Goal: Transaction & Acquisition: Purchase product/service

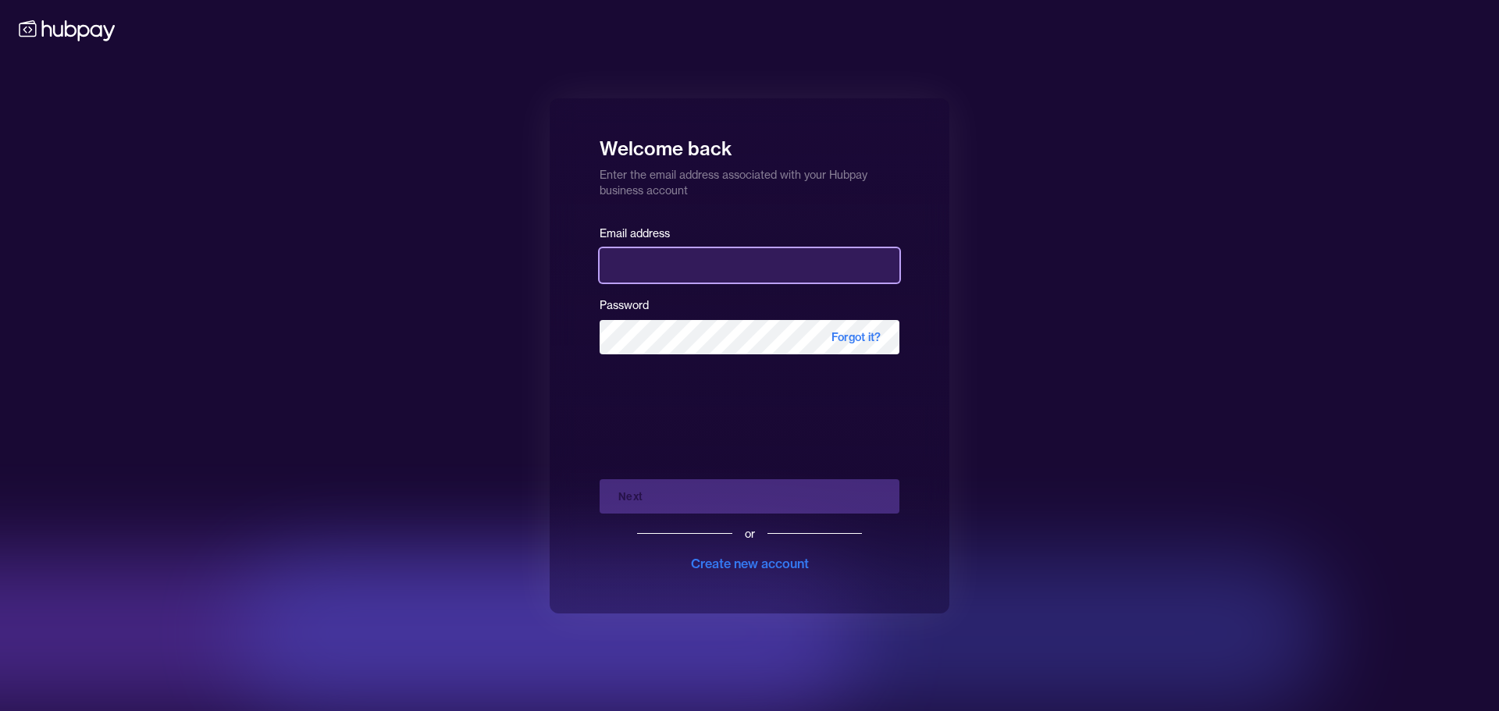
type input "**********"
click at [773, 475] on div "Next or Create new account" at bounding box center [749, 520] width 300 height 106
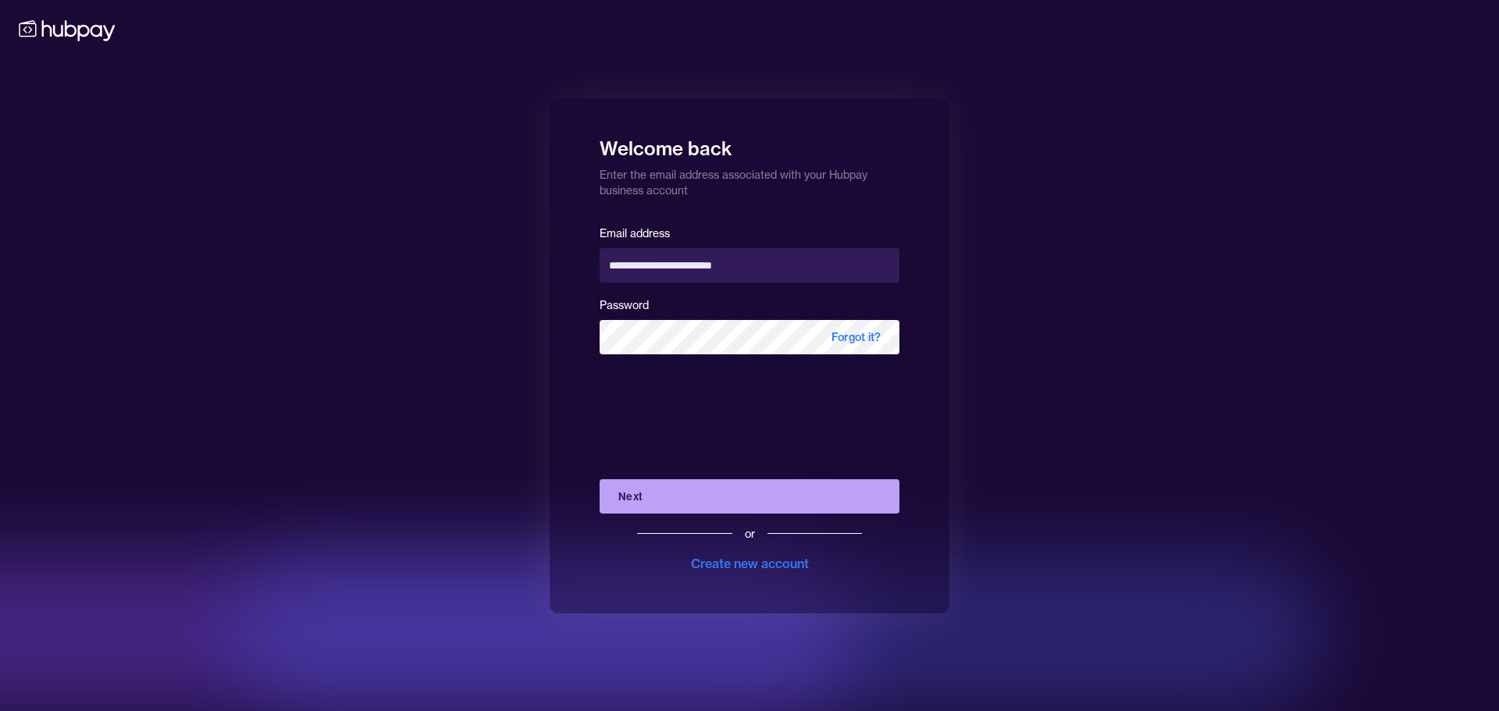
click at [758, 503] on button "Next" at bounding box center [749, 496] width 300 height 34
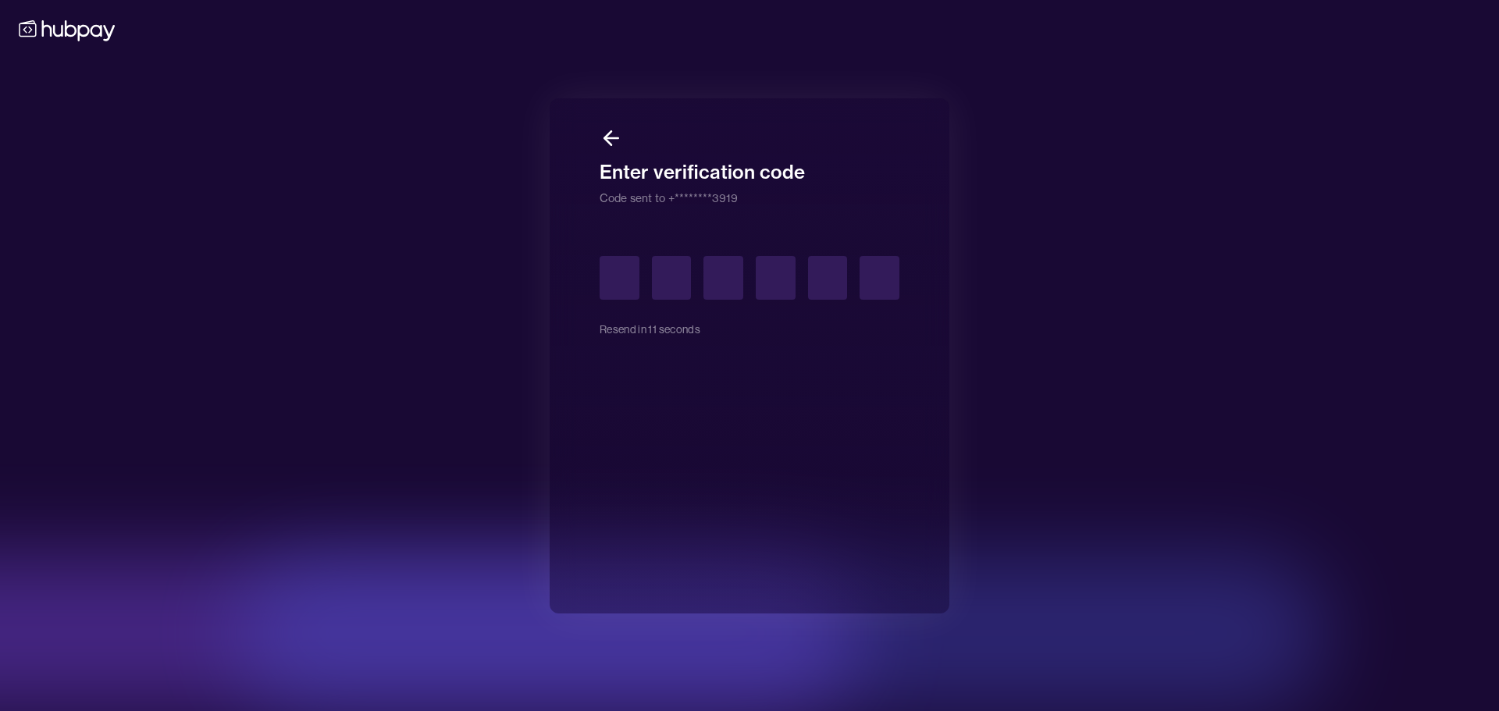
type input "*"
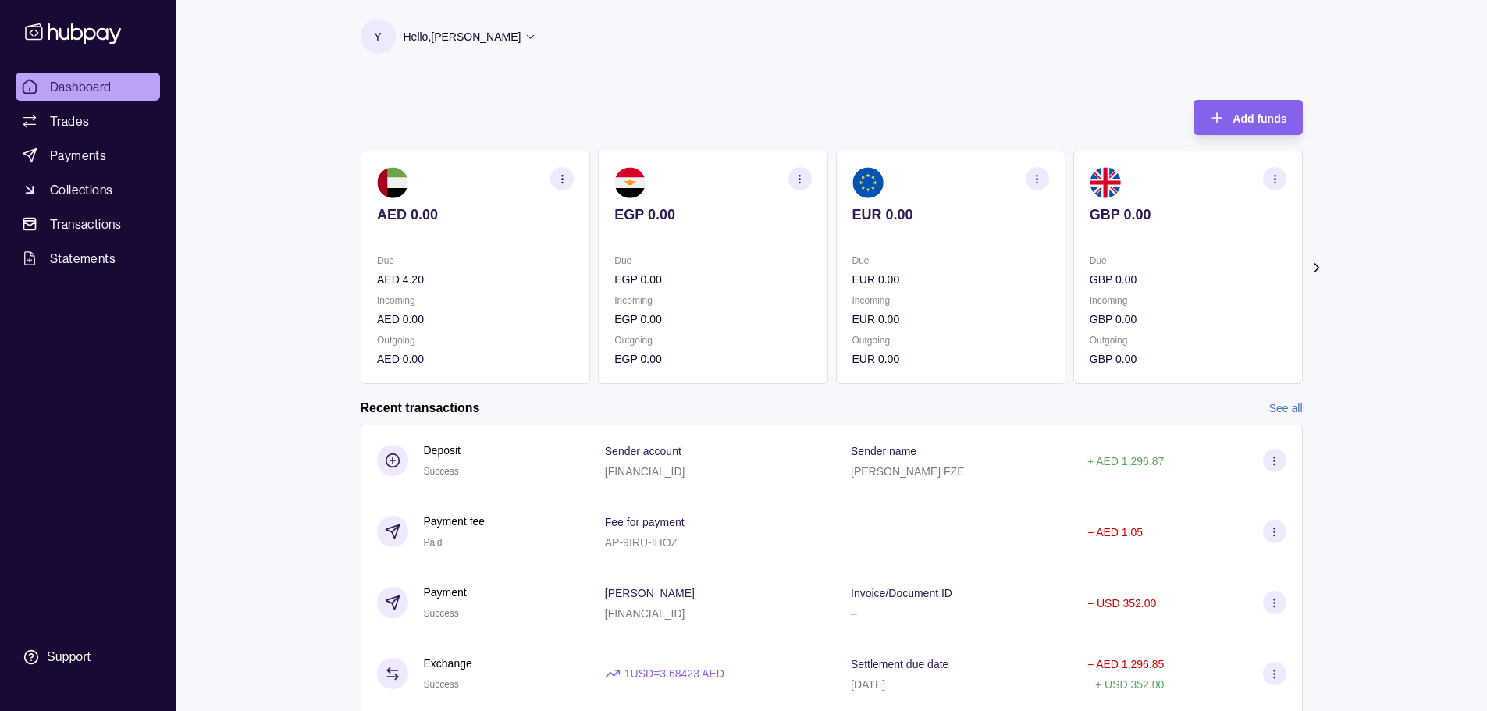
click at [1326, 260] on section "Add funds AED 0.00 Due AED 4.20 Incoming AED 0.00 Outgoing AED 0.00 EGP 0.00 Du…" at bounding box center [831, 511] width 1005 height 855
click at [1310, 269] on icon at bounding box center [1316, 268] width 16 height 16
click at [1309, 269] on icon at bounding box center [1316, 268] width 16 height 16
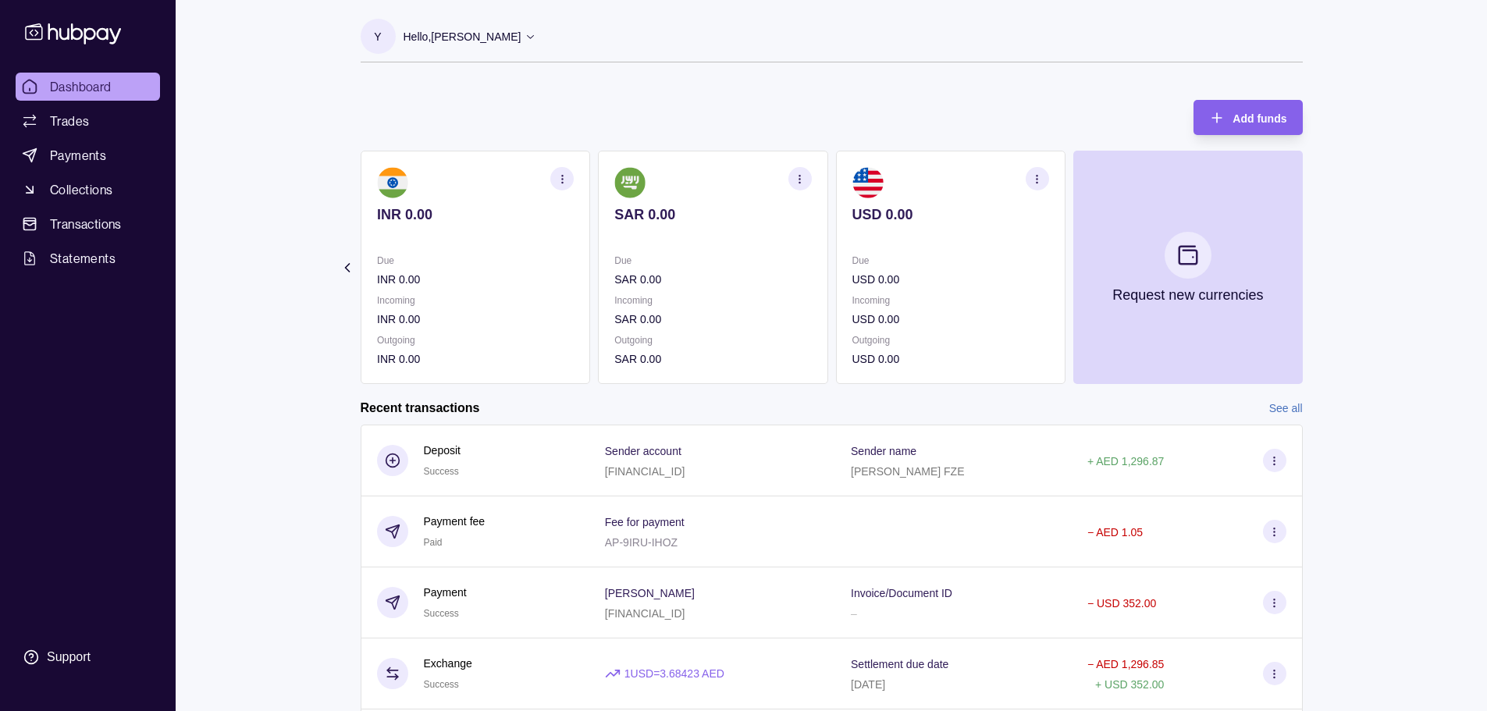
click at [1309, 269] on section "Add funds AED 0.00 Due AED 4.20 Incoming AED 0.00 Outgoing AED 0.00 EGP 0.00 Du…" at bounding box center [831, 511] width 1005 height 855
click at [352, 264] on icon at bounding box center [347, 268] width 16 height 16
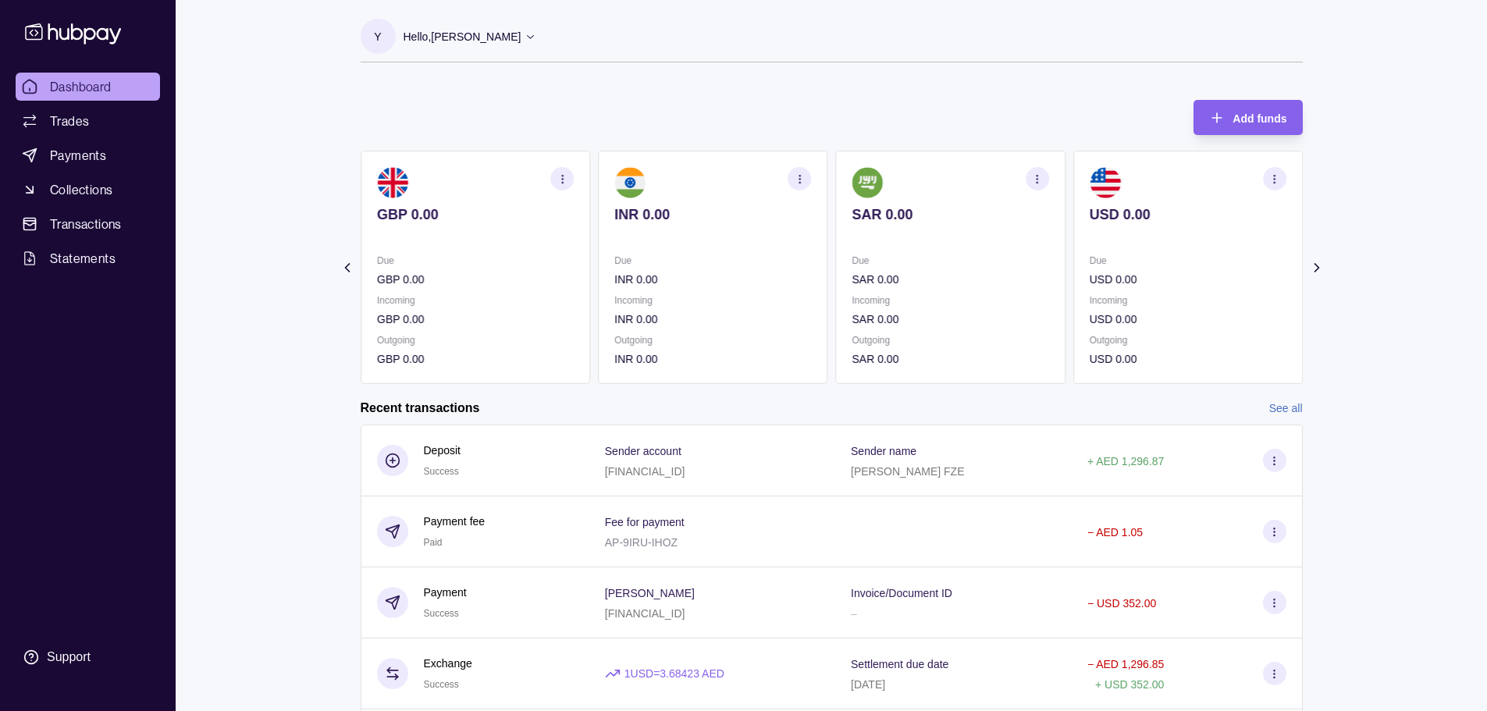
click at [352, 264] on icon at bounding box center [347, 268] width 16 height 16
click at [352, 264] on section "Add funds AED 0.00 Due AED 4.20 Incoming AED 0.00 Outgoing AED 0.00 EGP 0.00 Du…" at bounding box center [831, 511] width 1005 height 855
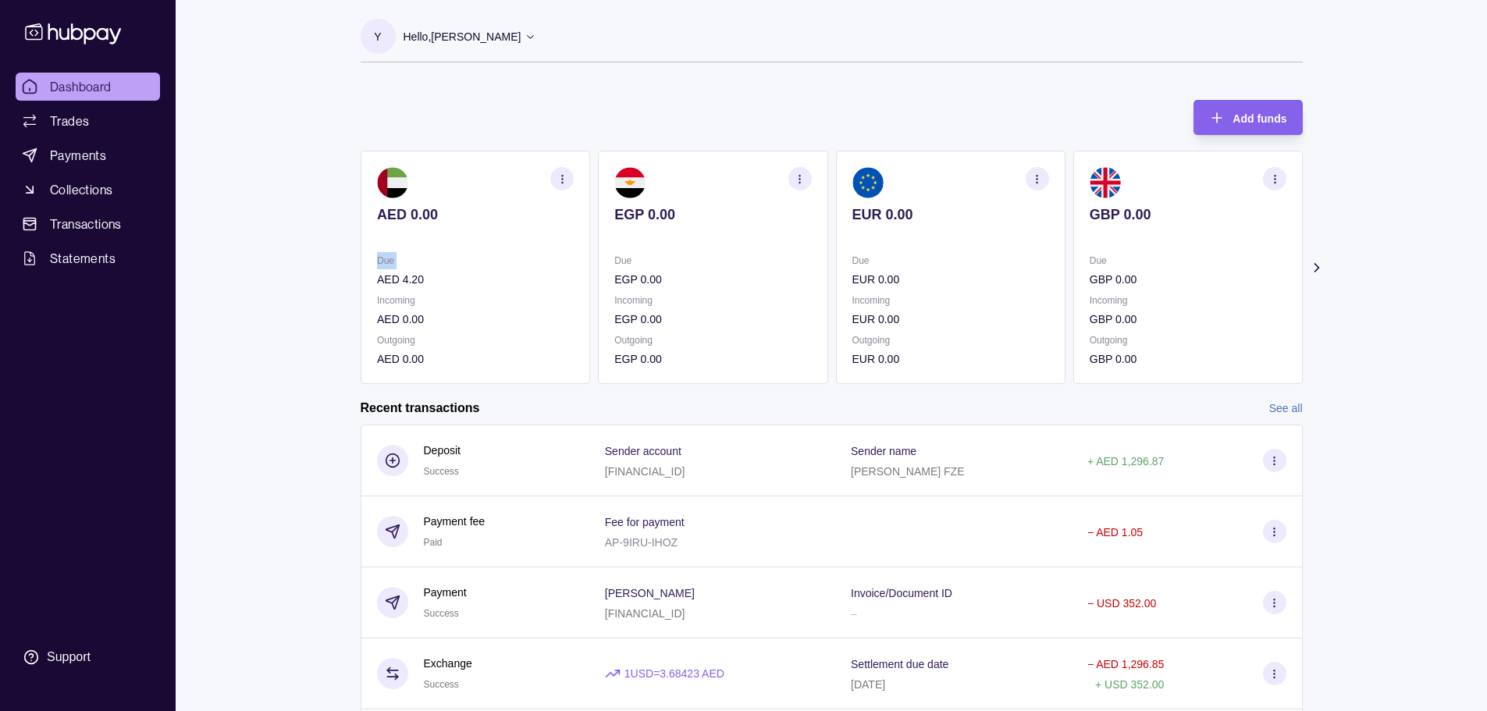
click at [352, 264] on section "Add funds AED 0.00 Due AED 4.20 Incoming AED 0.00 Outgoing AED 0.00 EGP 0.00 Du…" at bounding box center [831, 511] width 1005 height 855
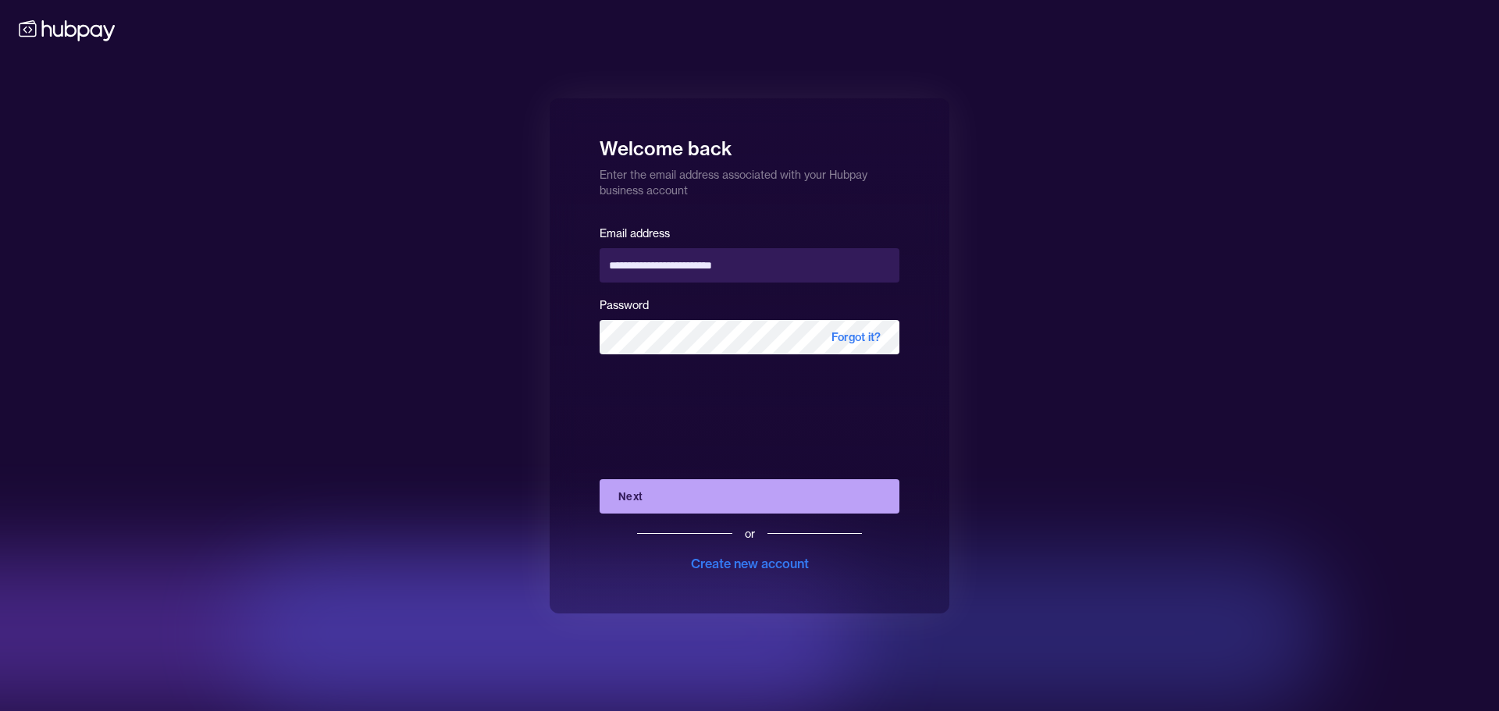
click at [686, 487] on button "Next" at bounding box center [749, 496] width 300 height 34
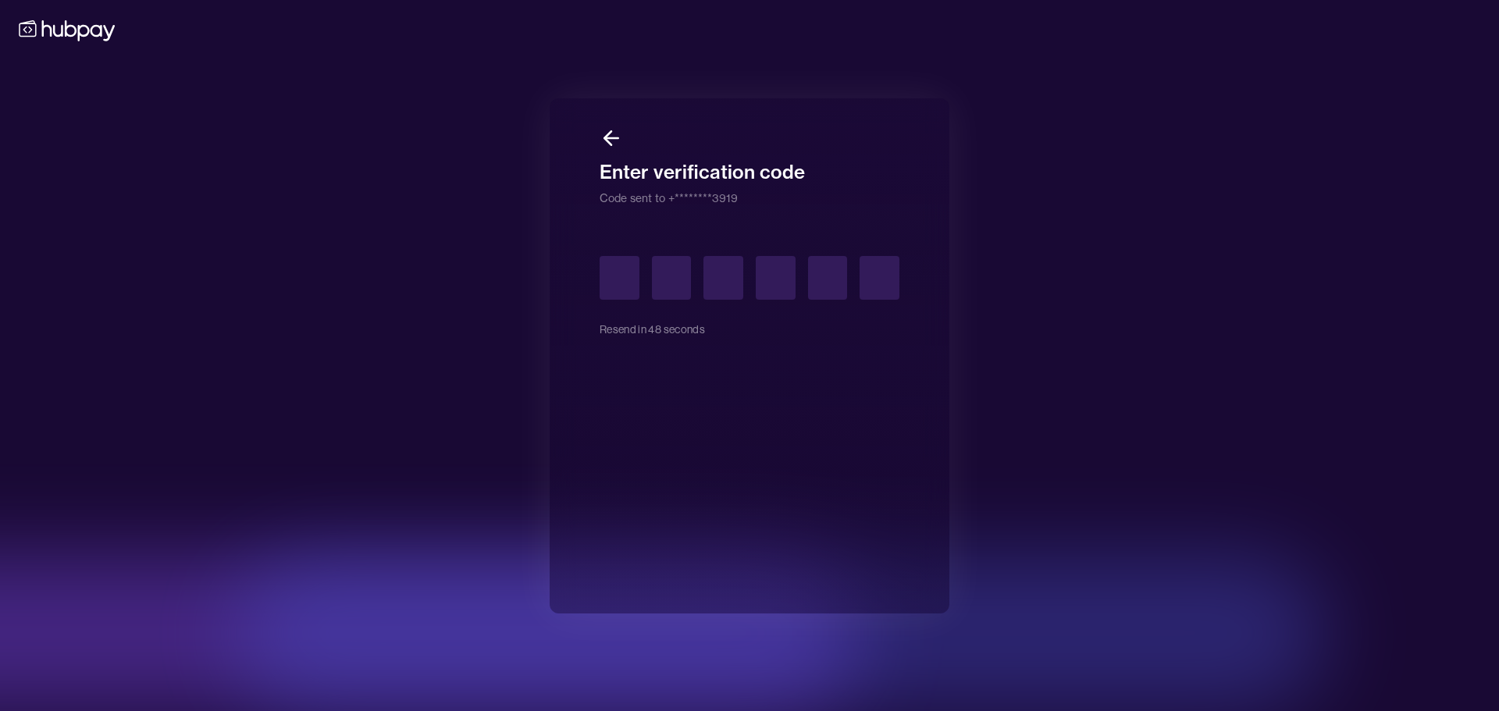
type input "*"
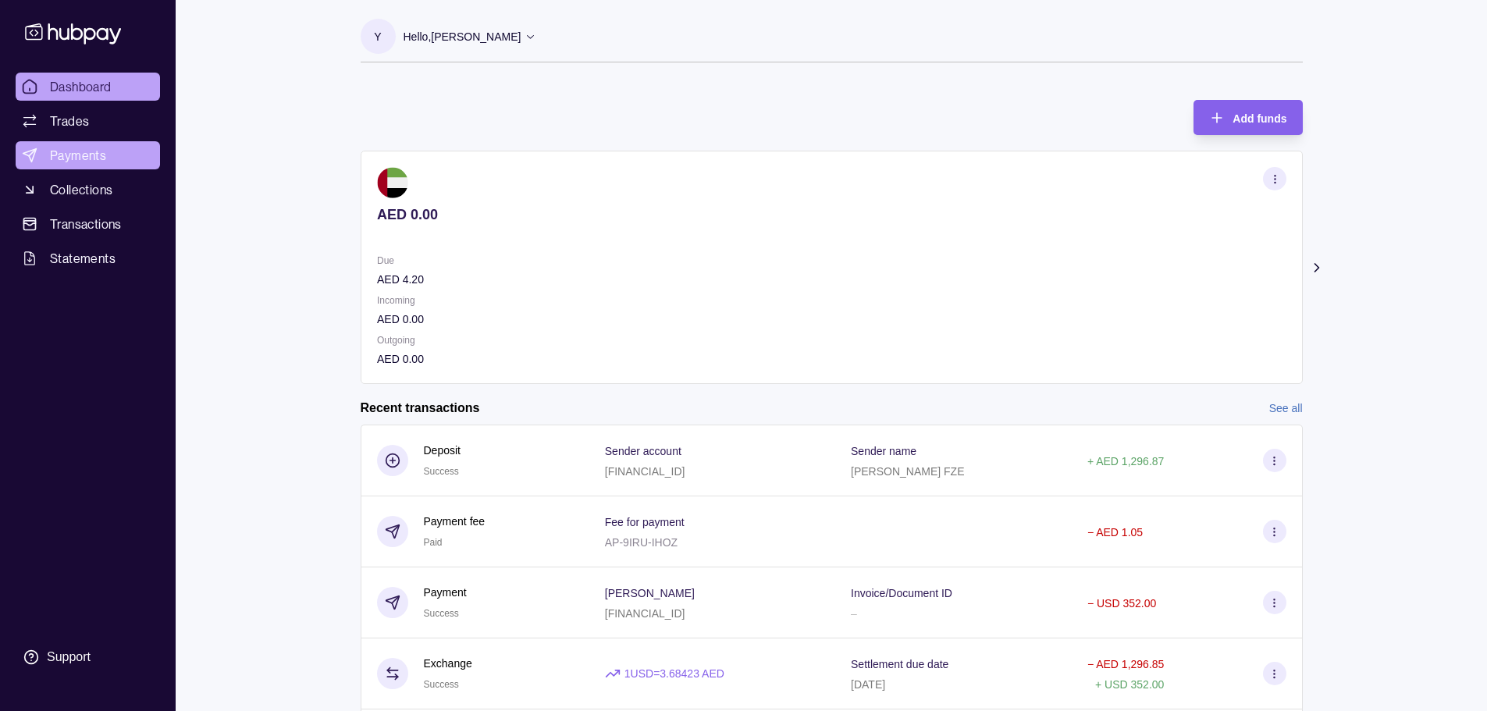
click at [91, 152] on span "Payments" at bounding box center [78, 155] width 56 height 19
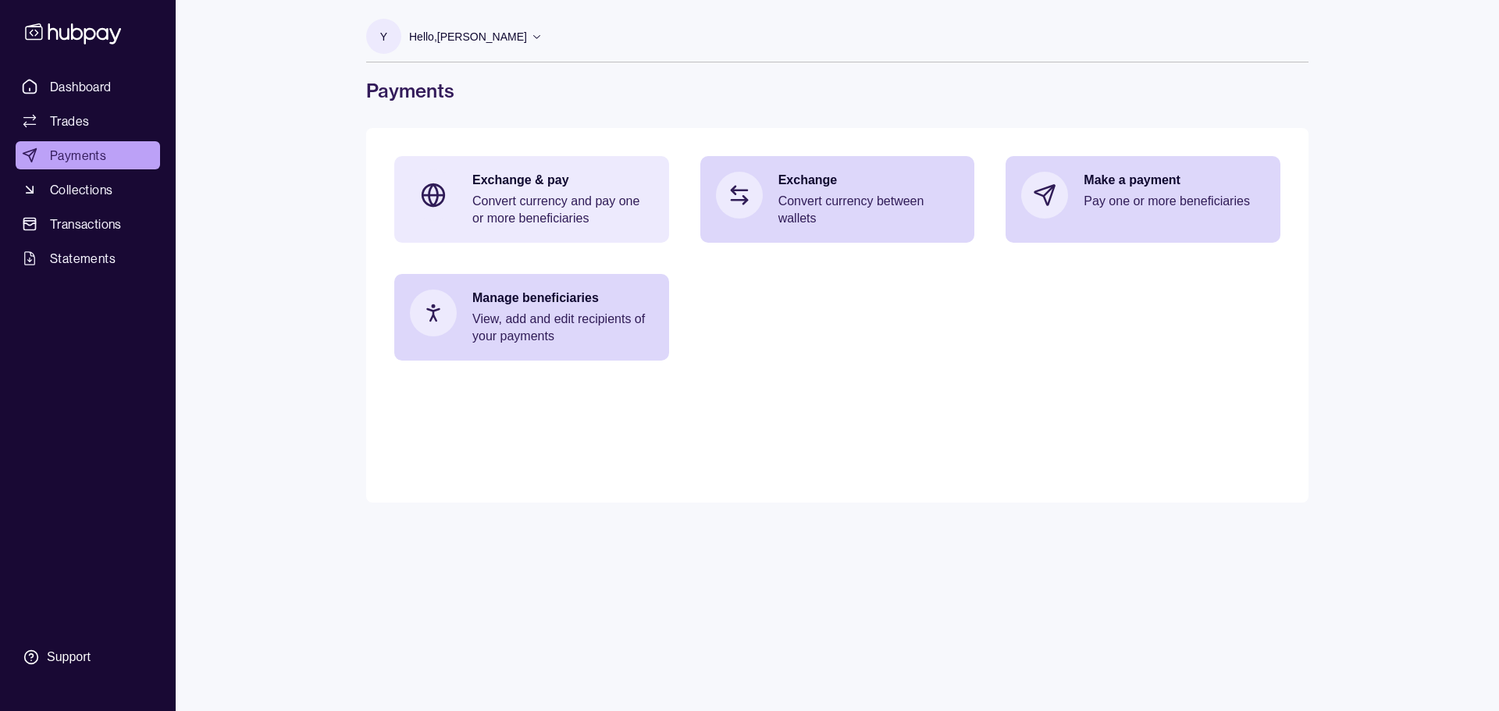
click at [539, 218] on p "Convert currency and pay one or more beneficiaries" at bounding box center [562, 210] width 181 height 34
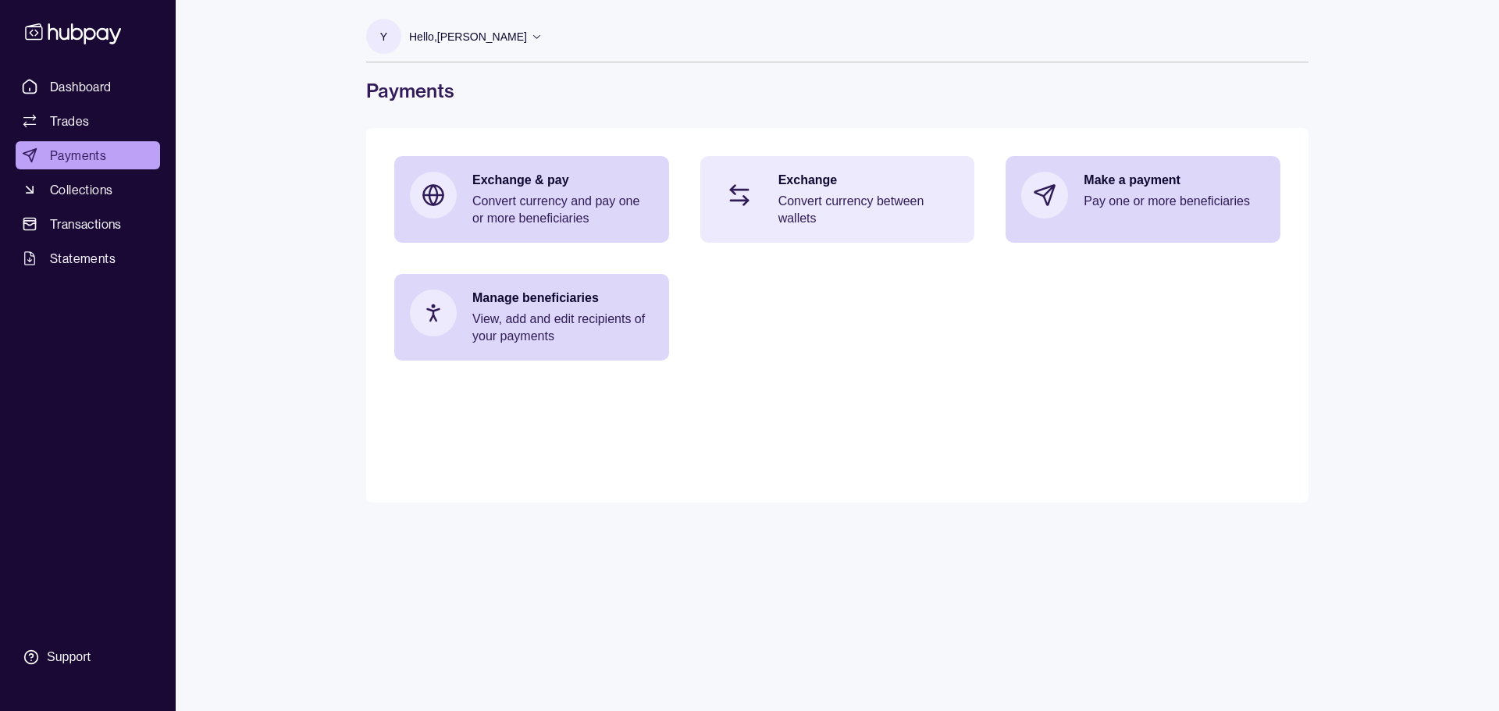
click at [777, 223] on div "Exchange Convert currency between wallets" at bounding box center [837, 199] width 275 height 87
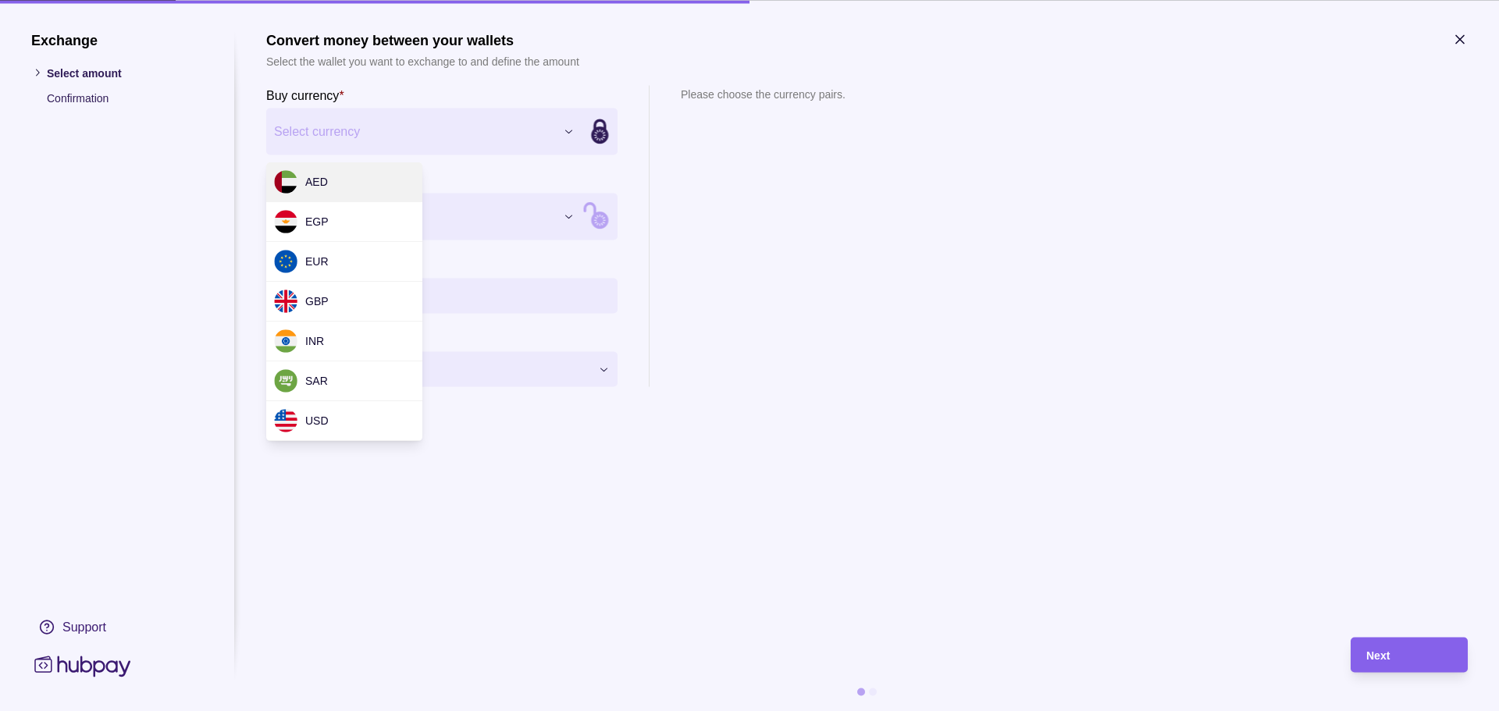
click at [437, 710] on div "Exchange Select amount Confirmation Support Convert money between your wallets …" at bounding box center [749, 711] width 1499 height 0
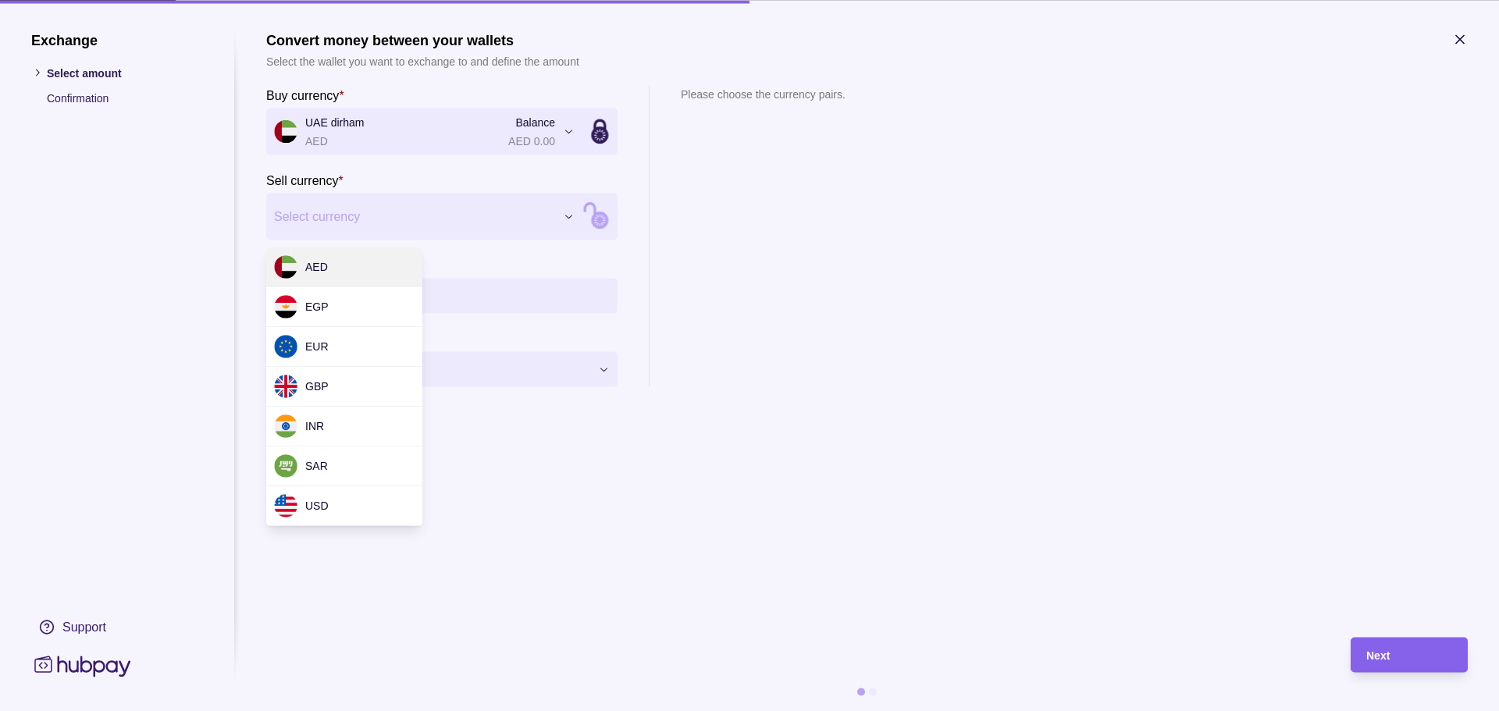
click at [347, 710] on div "Exchange Select amount Confirmation Support Convert money between your wallets …" at bounding box center [749, 711] width 1499 height 0
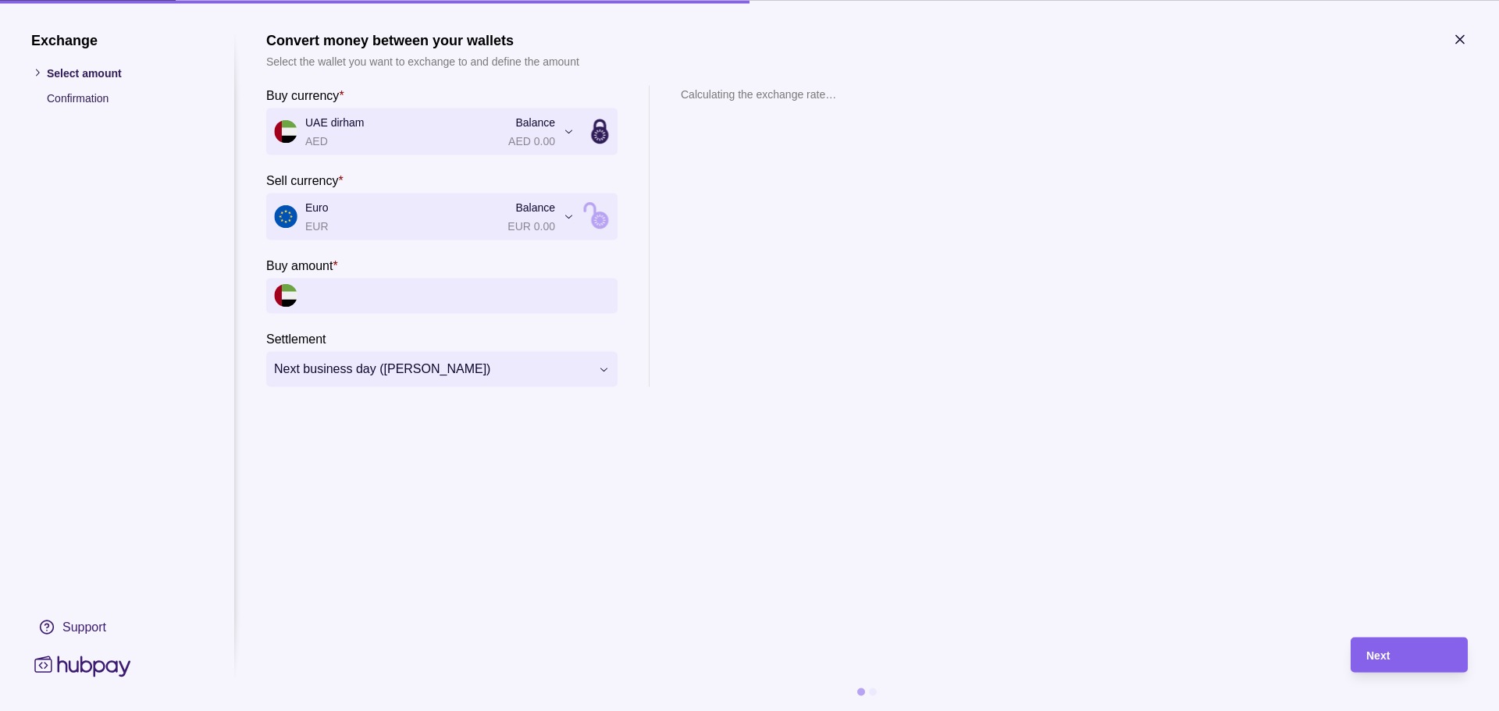
click at [378, 289] on input "Buy amount *" at bounding box center [457, 295] width 304 height 35
click at [590, 211] on icon at bounding box center [590, 210] width 10 height 12
click at [421, 289] on input "Sell amount *" at bounding box center [457, 295] width 304 height 35
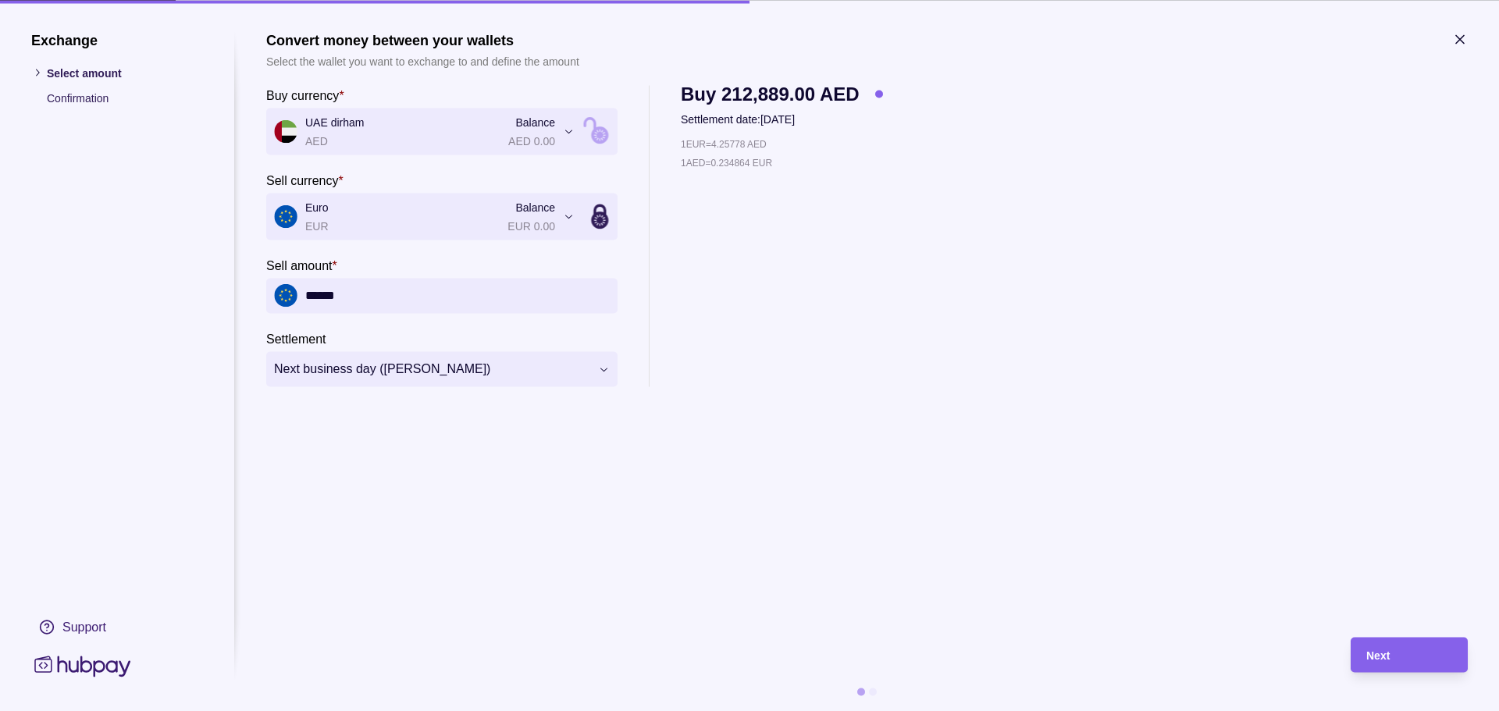
type input "******"
click at [1393, 658] on div "Next" at bounding box center [1409, 655] width 86 height 19
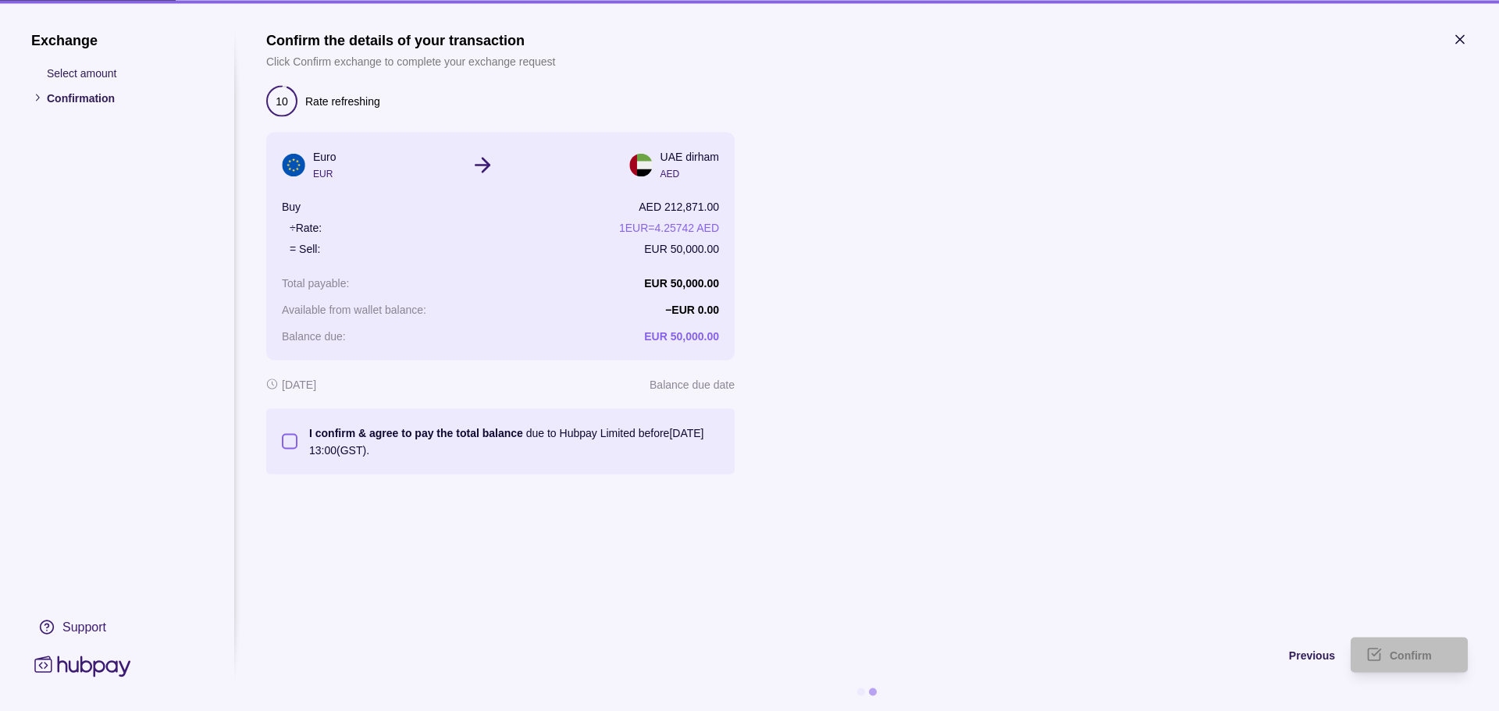
click at [285, 436] on button "I confirm & agree to pay the total balance due to Hubpay Limited before [DATE] …" at bounding box center [290, 441] width 16 height 16
click at [1421, 654] on span "Confirm" at bounding box center [1410, 655] width 42 height 12
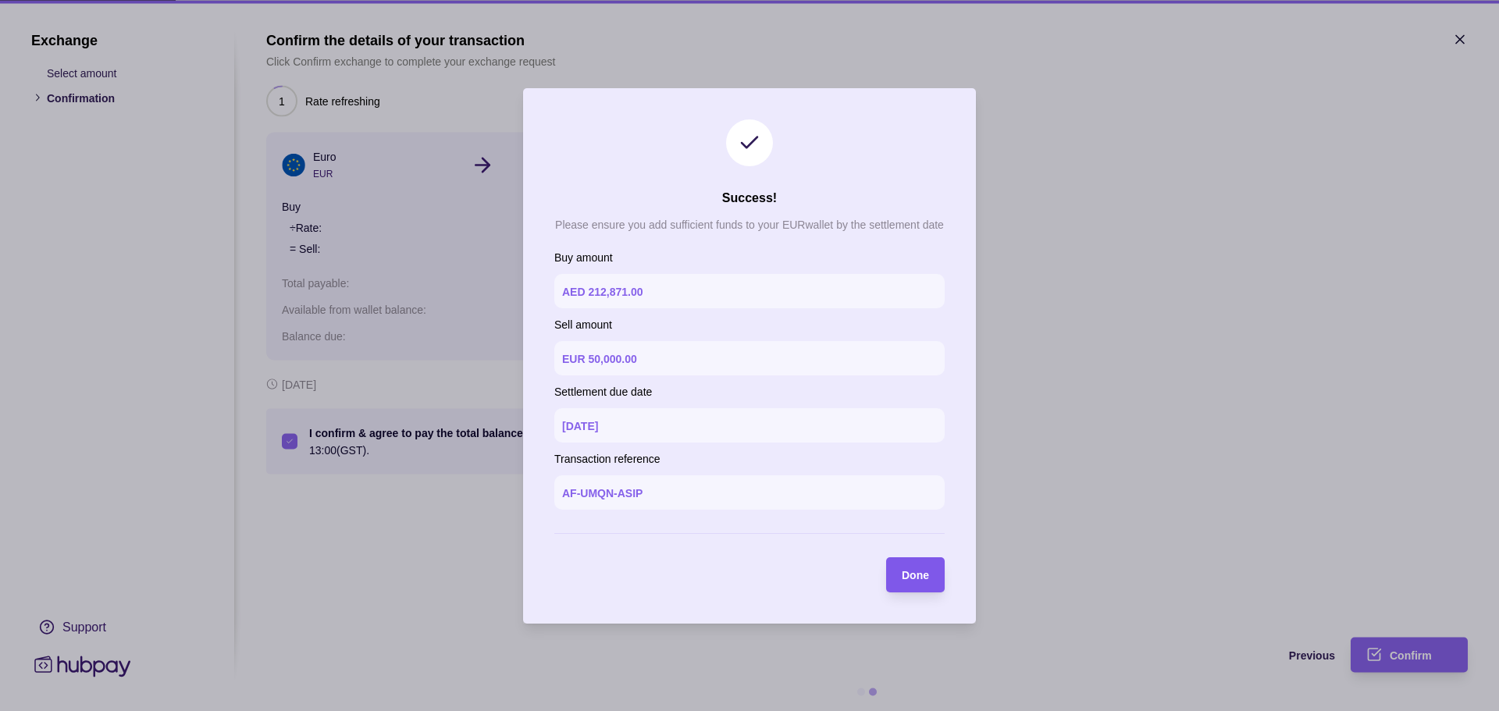
click at [901, 570] on div "Done" at bounding box center [903, 574] width 51 height 35
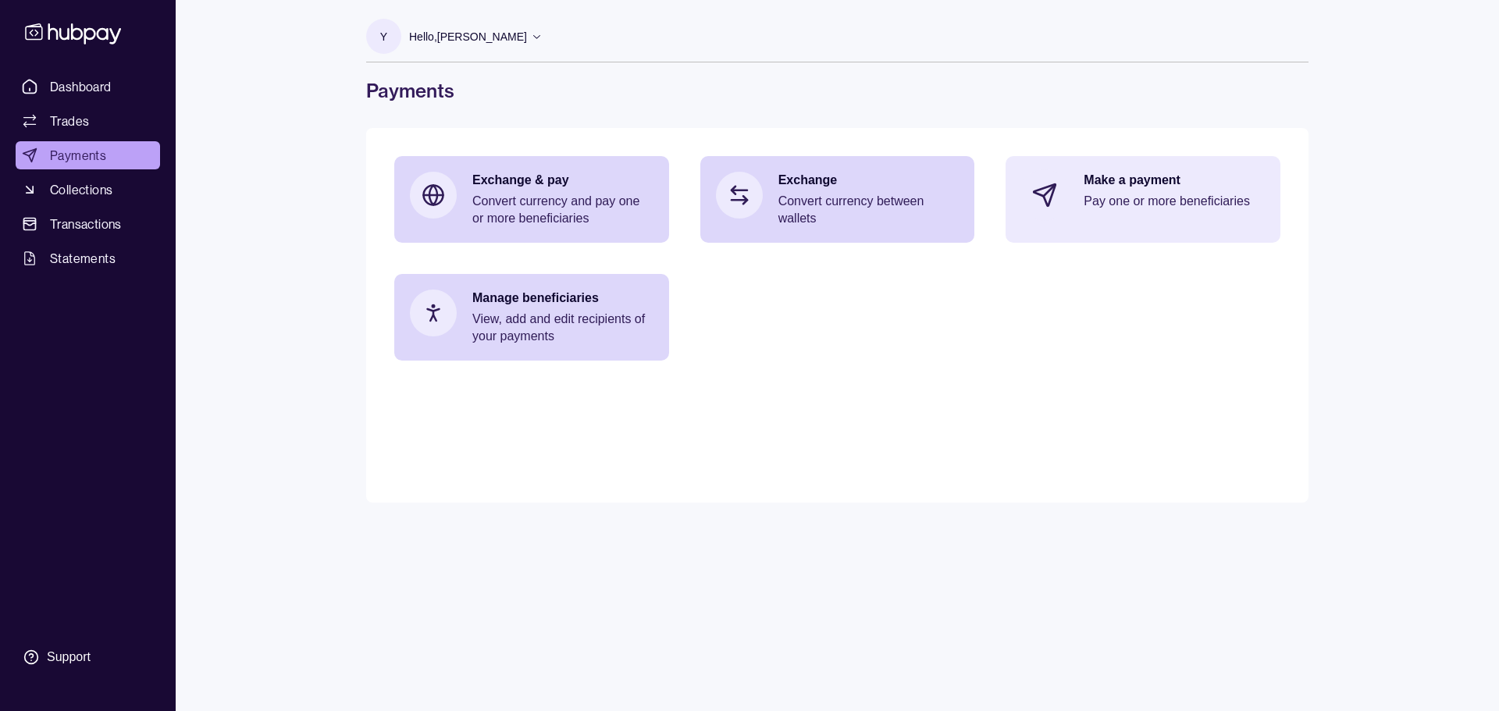
click at [1113, 204] on p "Pay one or more beneficiaries" at bounding box center [1173, 201] width 181 height 17
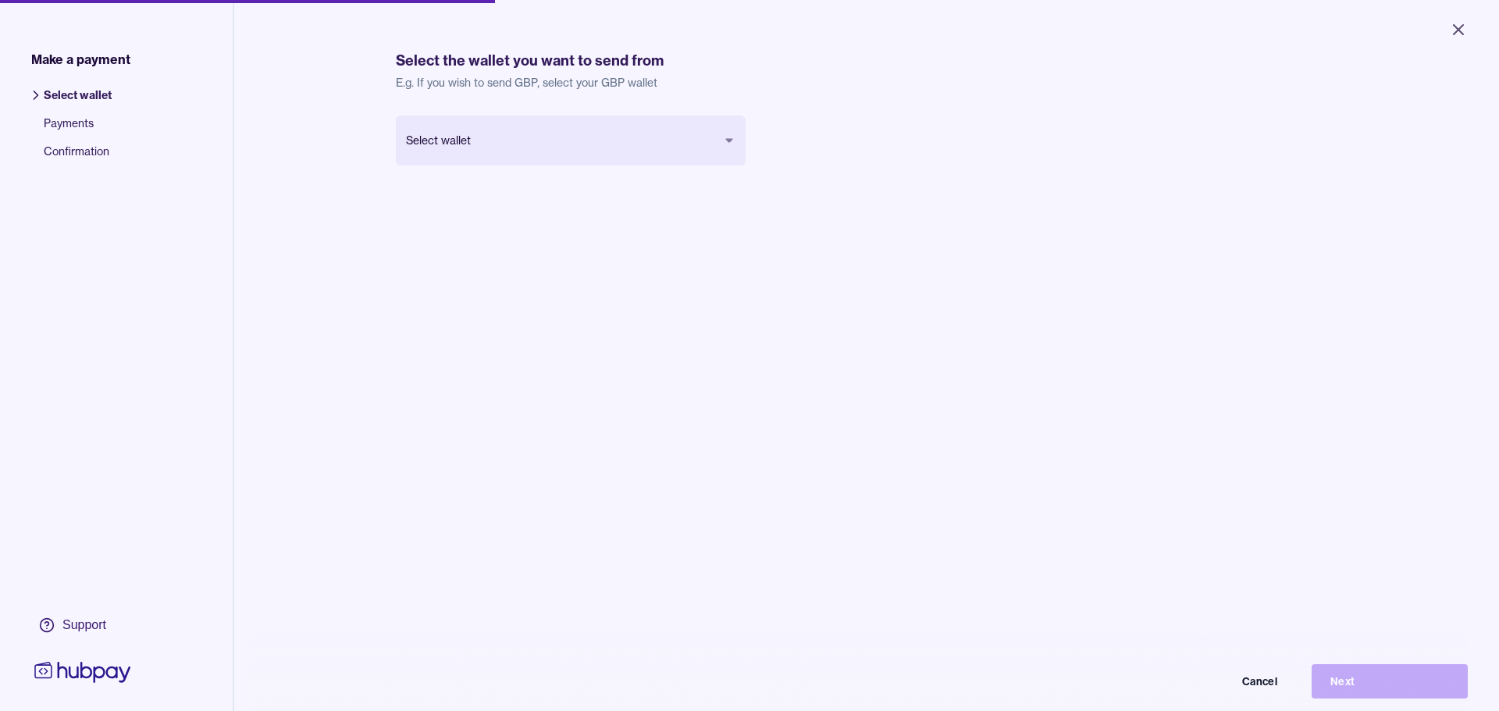
click at [481, 125] on body "Close Make a payment Select wallet Payments Confirmation Support Select the wal…" at bounding box center [749, 355] width 1499 height 711
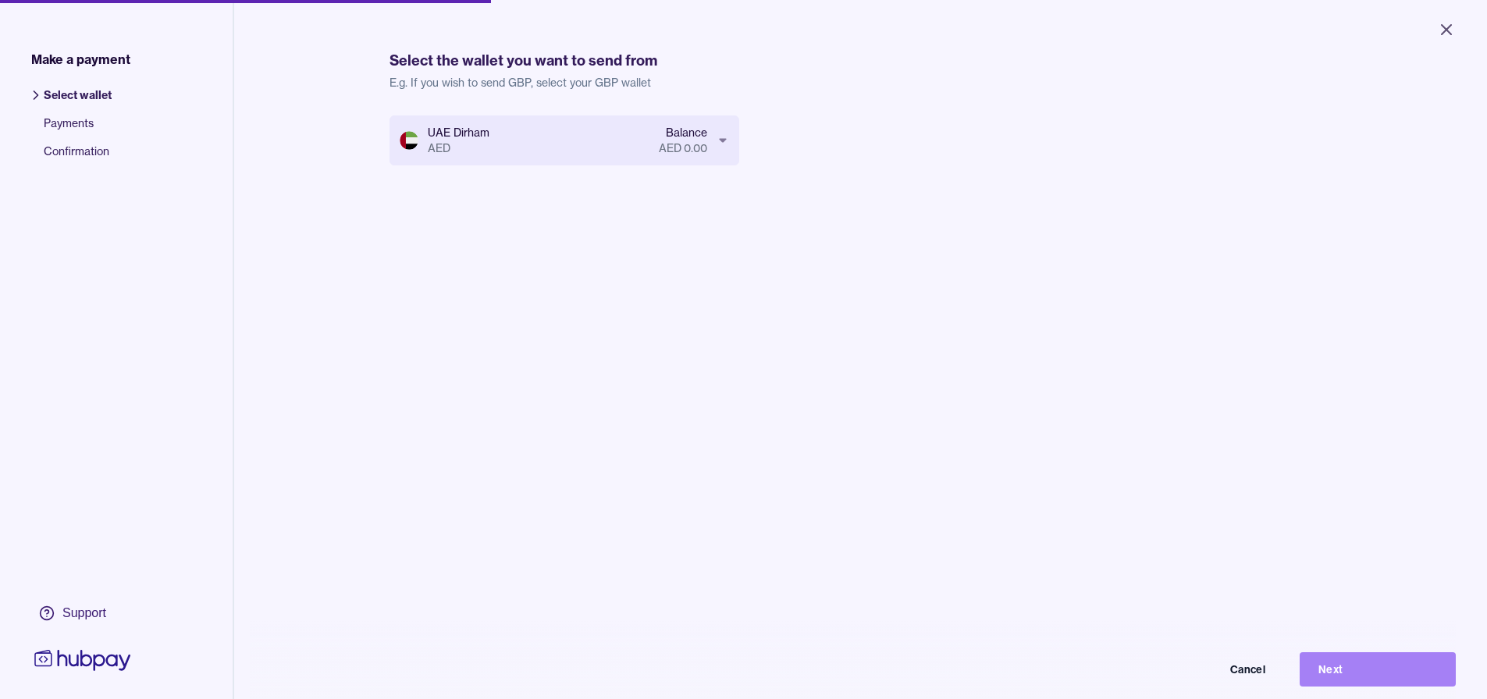
click at [1396, 678] on button "Next" at bounding box center [1378, 670] width 156 height 34
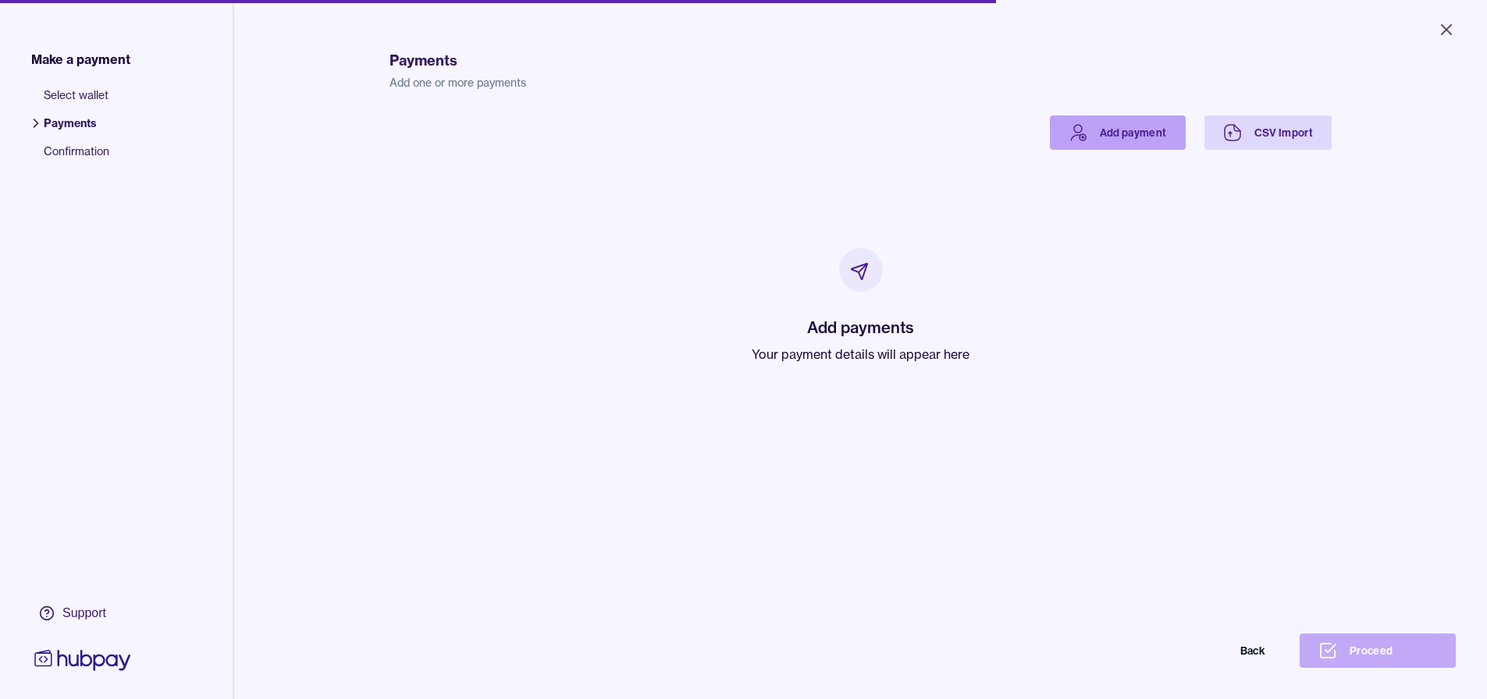
click at [1124, 130] on link "Add payment" at bounding box center [1118, 133] width 136 height 34
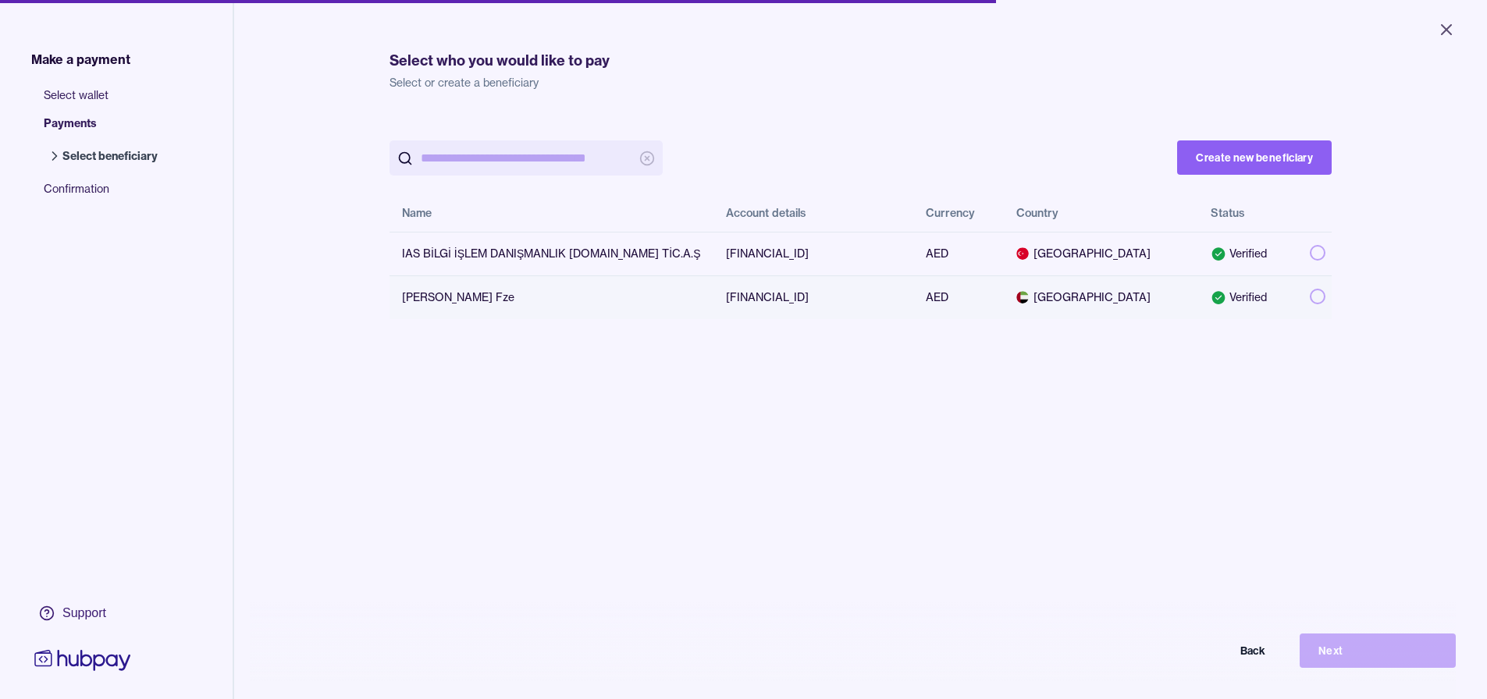
click at [1310, 297] on button "button" at bounding box center [1318, 297] width 16 height 16
click at [1346, 667] on button "Next" at bounding box center [1378, 651] width 156 height 34
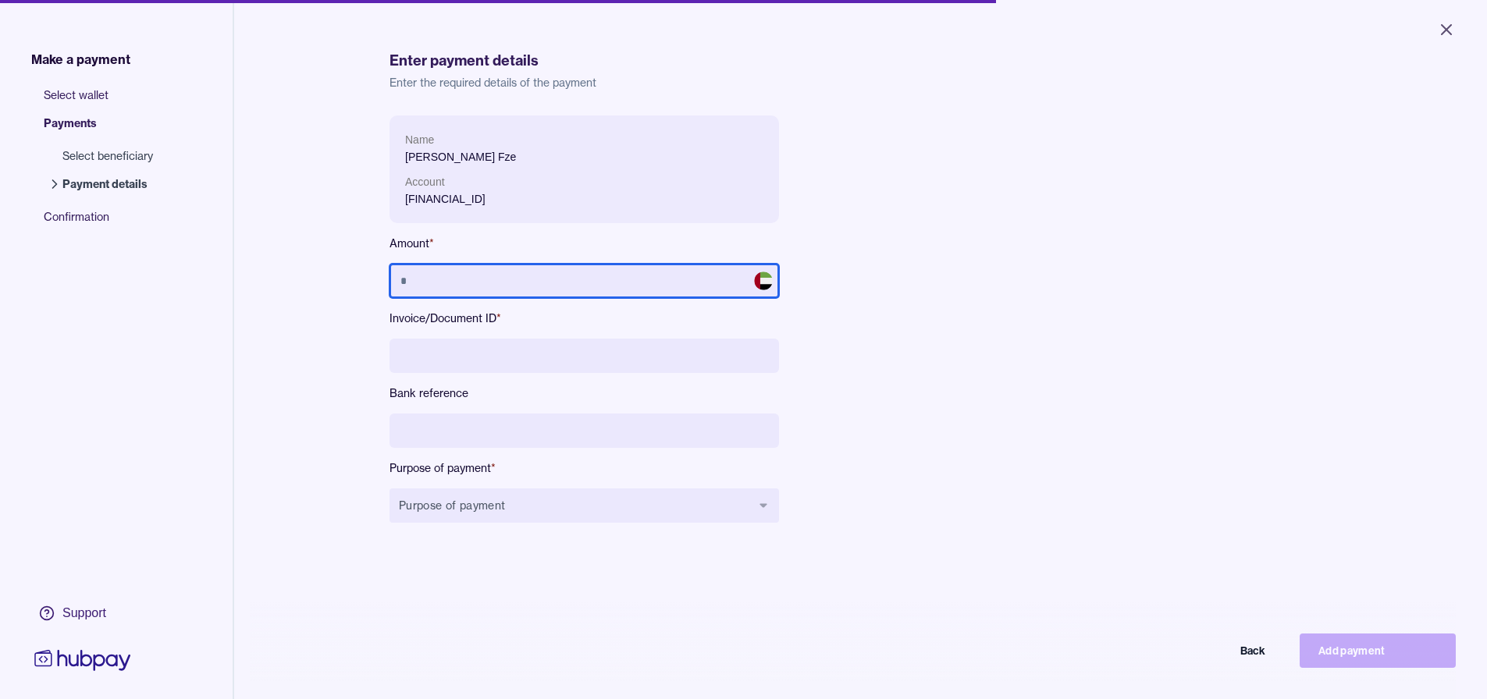
click at [425, 270] on input "text" at bounding box center [583, 281] width 389 height 34
type input "**********"
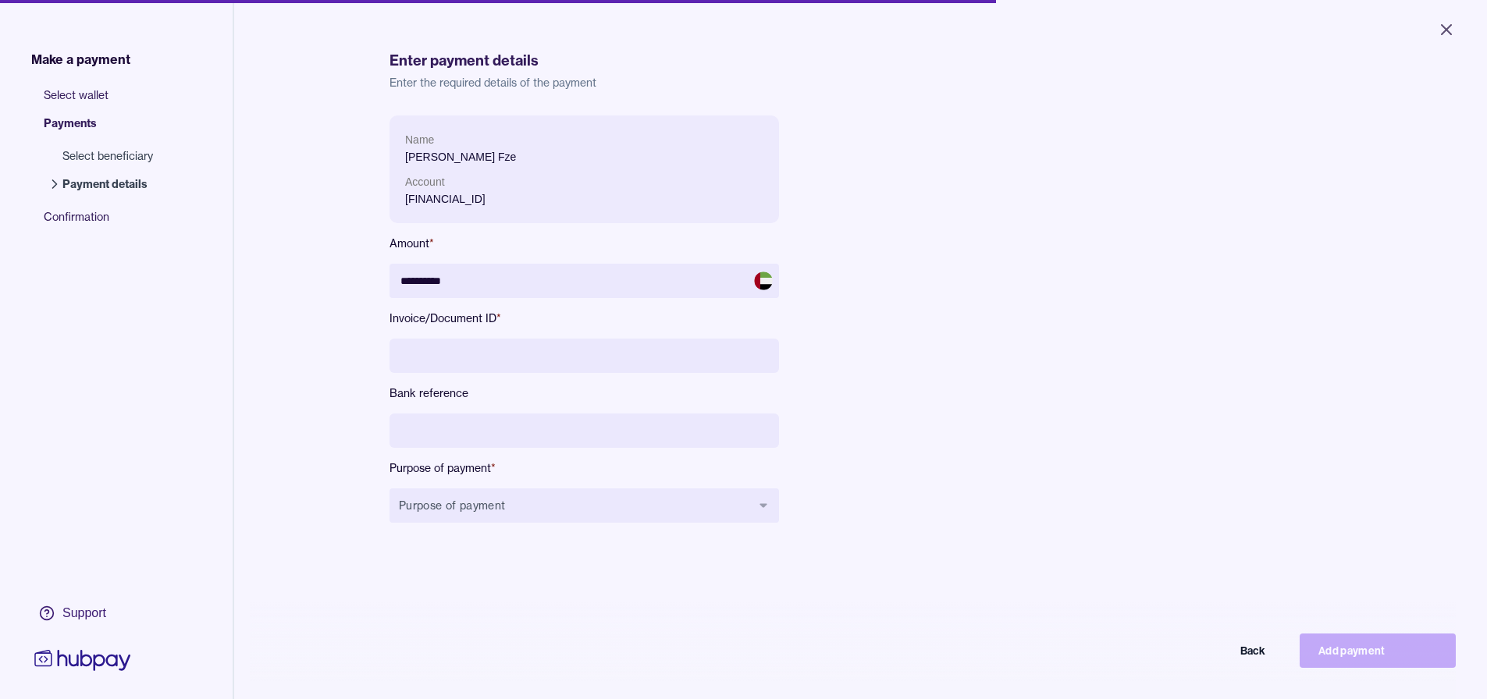
click at [549, 433] on input at bounding box center [583, 431] width 389 height 34
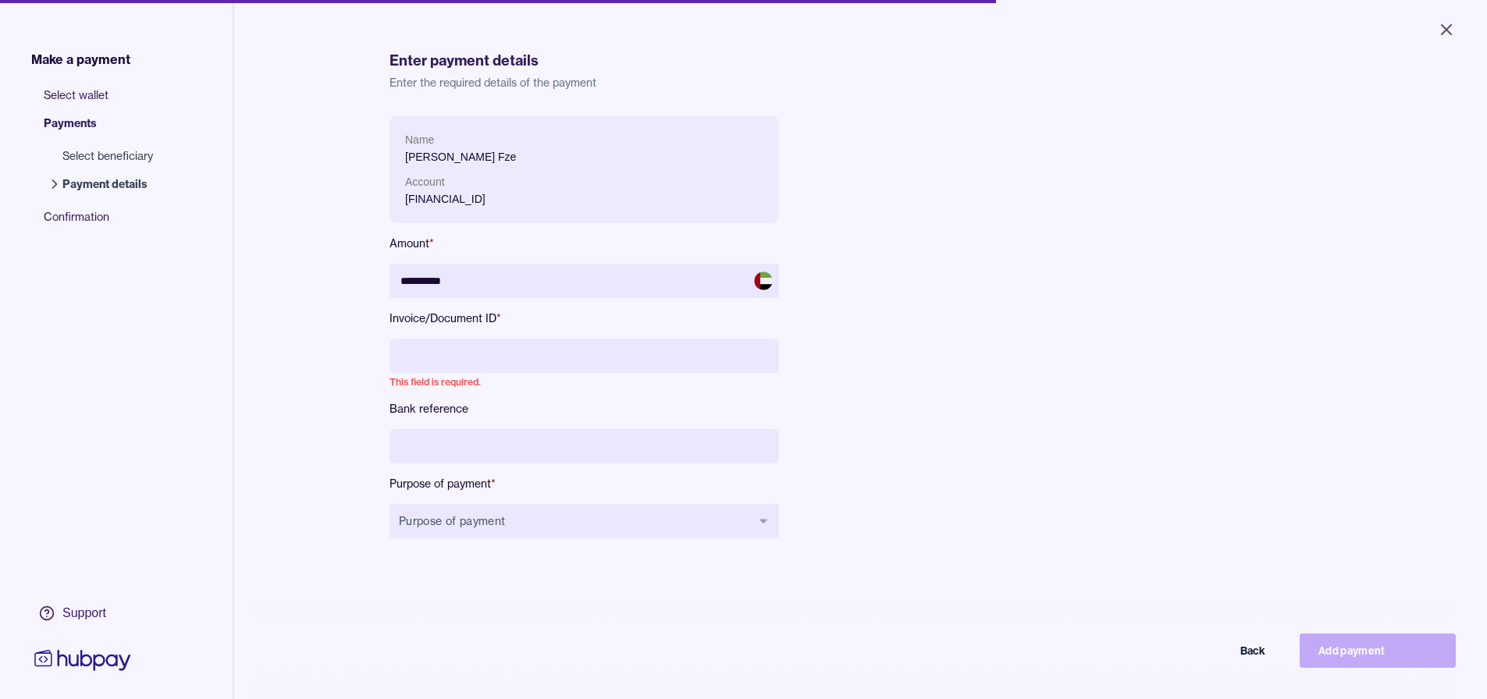
click at [613, 365] on input at bounding box center [583, 356] width 389 height 34
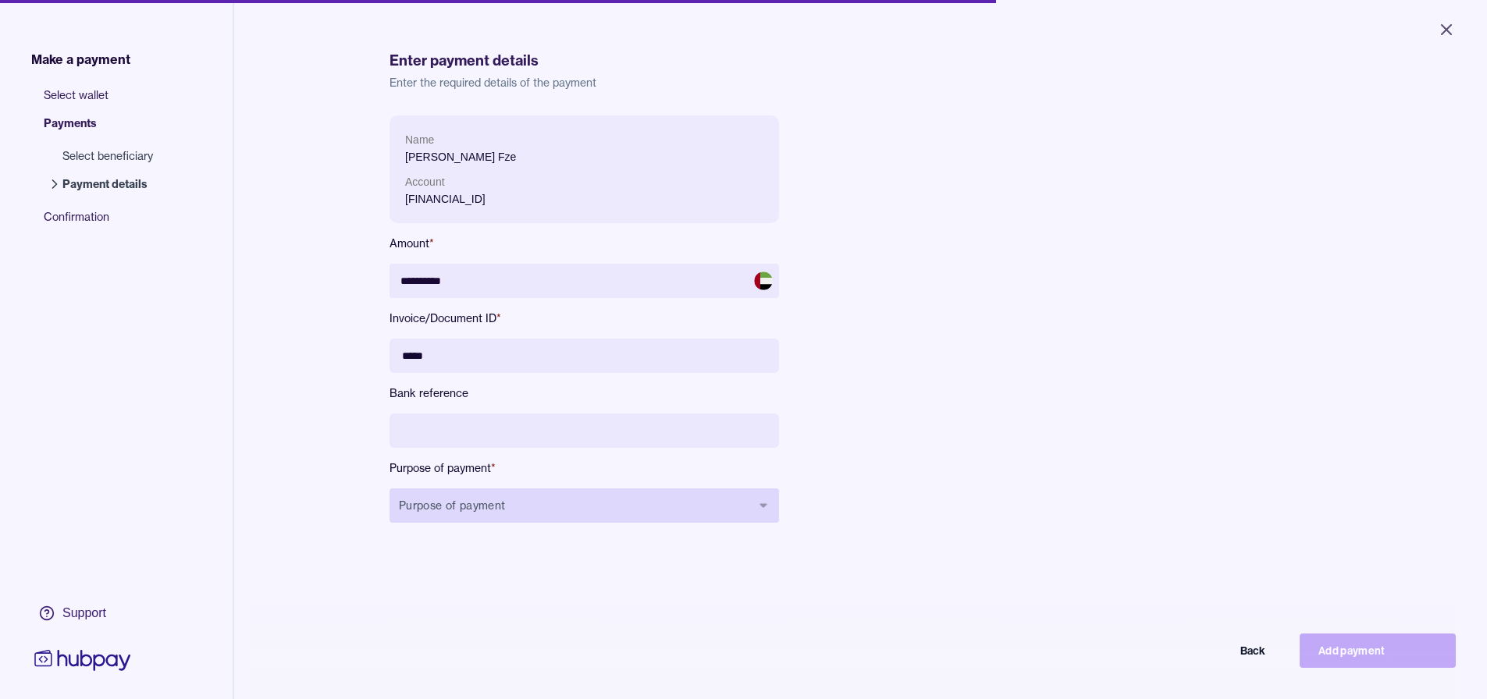
type input "*****"
click at [605, 513] on button "Purpose of payment" at bounding box center [583, 506] width 389 height 34
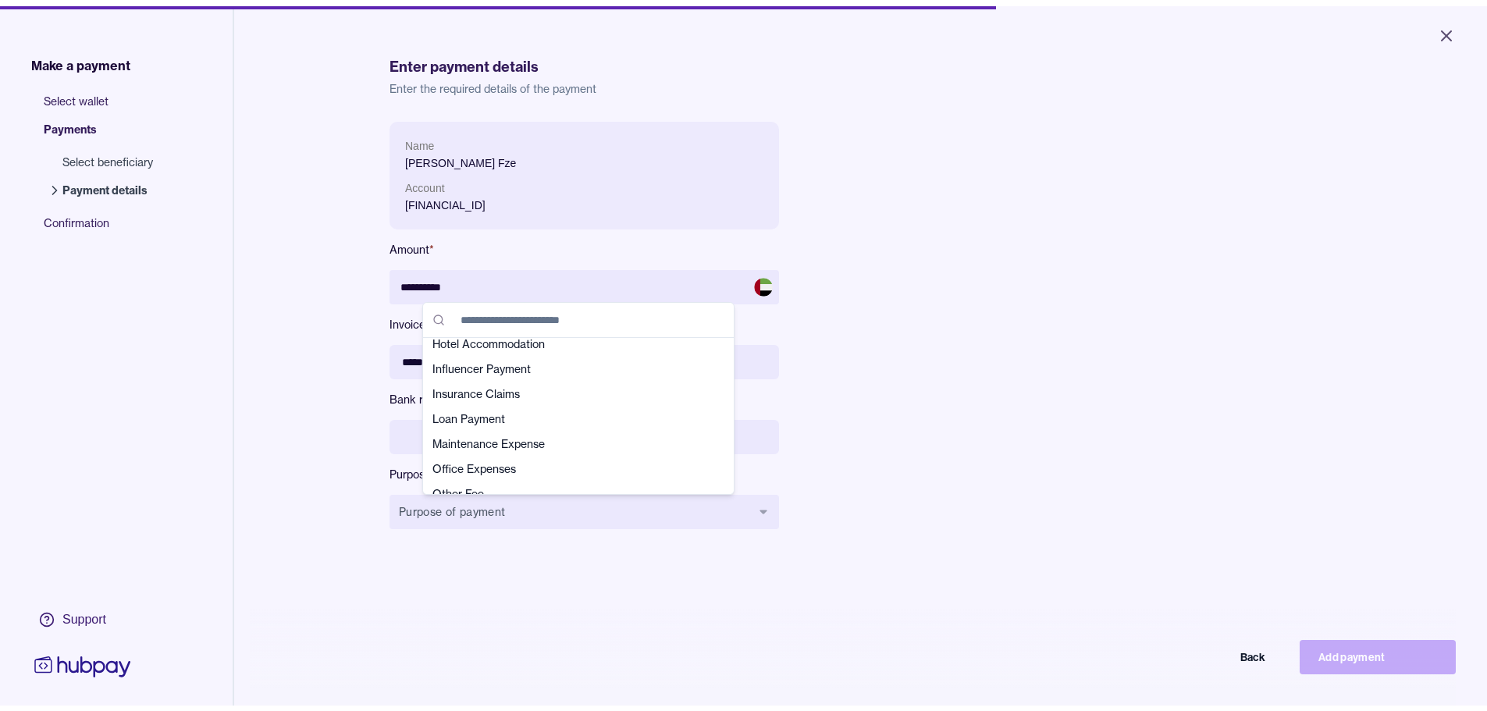
scroll to position [312, 0]
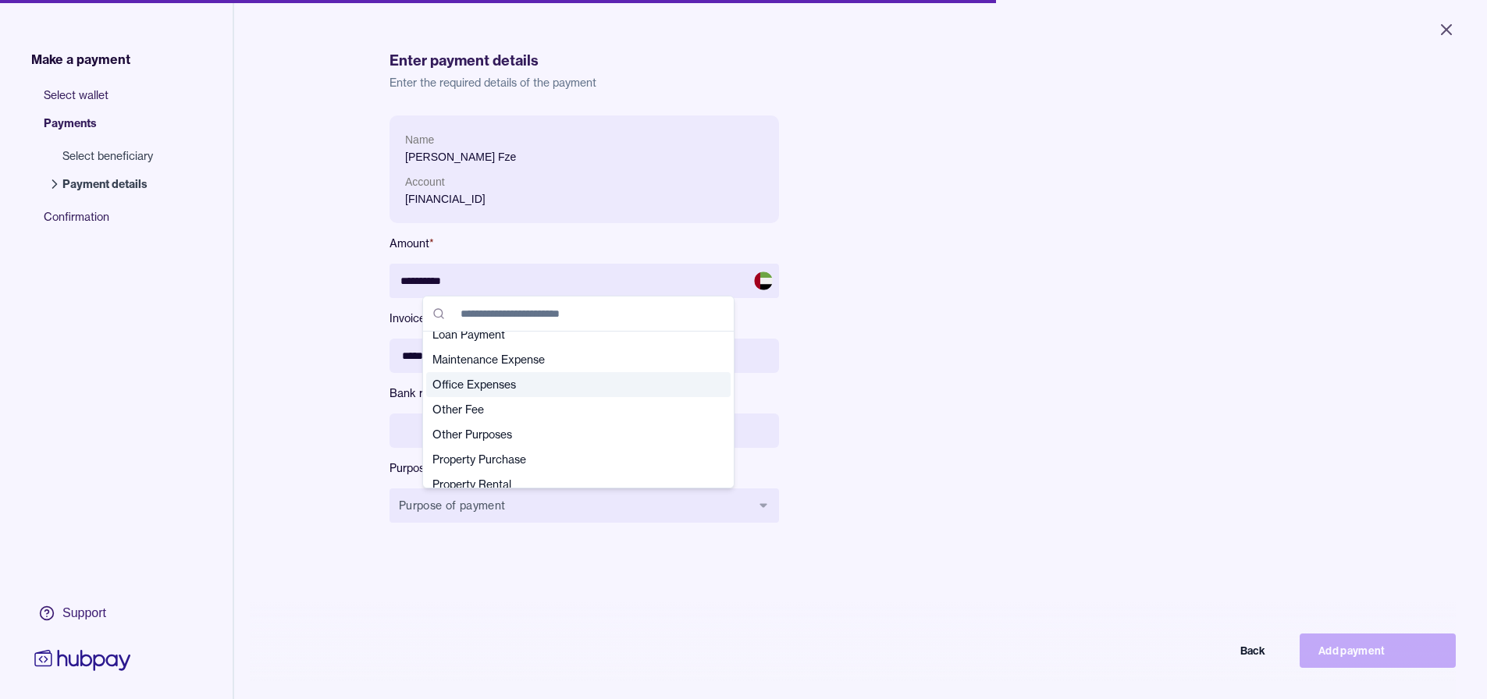
click at [585, 386] on span "Office Expenses" at bounding box center [568, 385] width 273 height 16
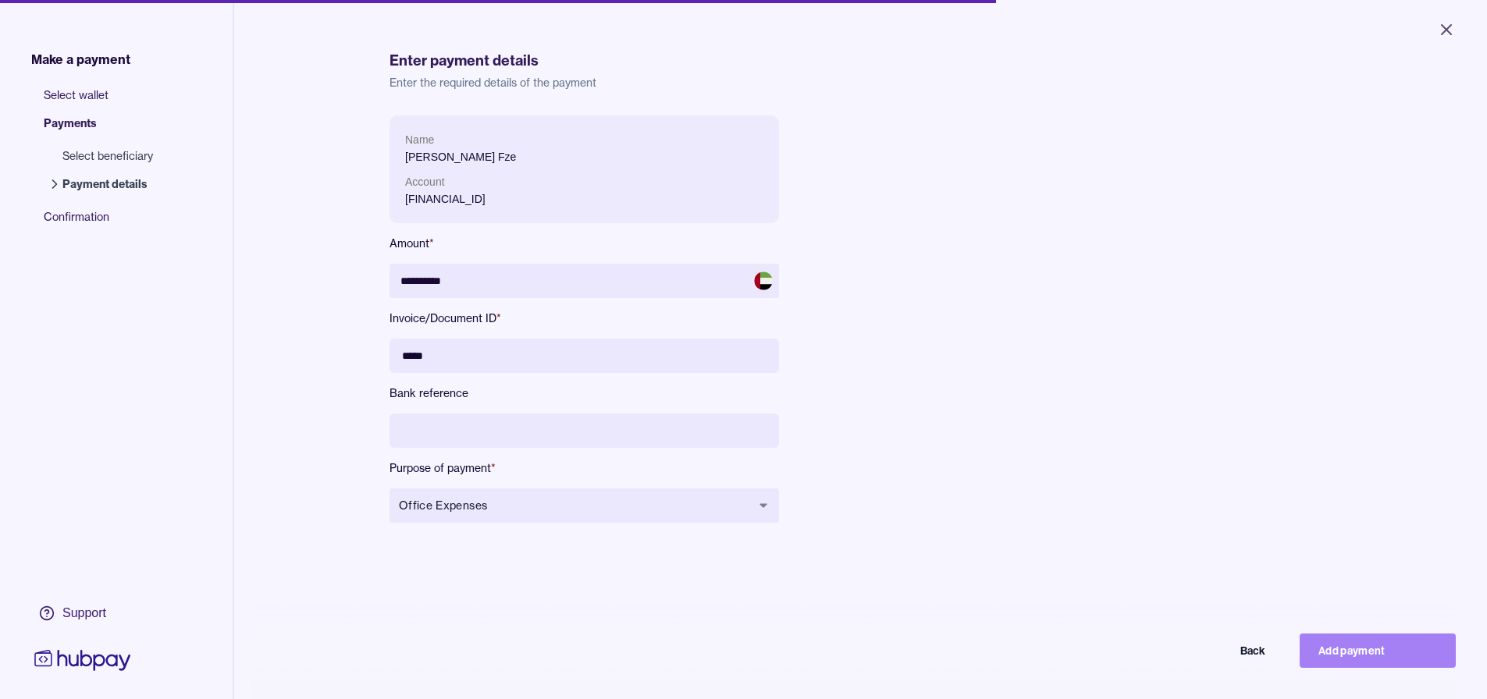
click at [1409, 654] on button "Add payment" at bounding box center [1378, 651] width 156 height 34
type input "*********"
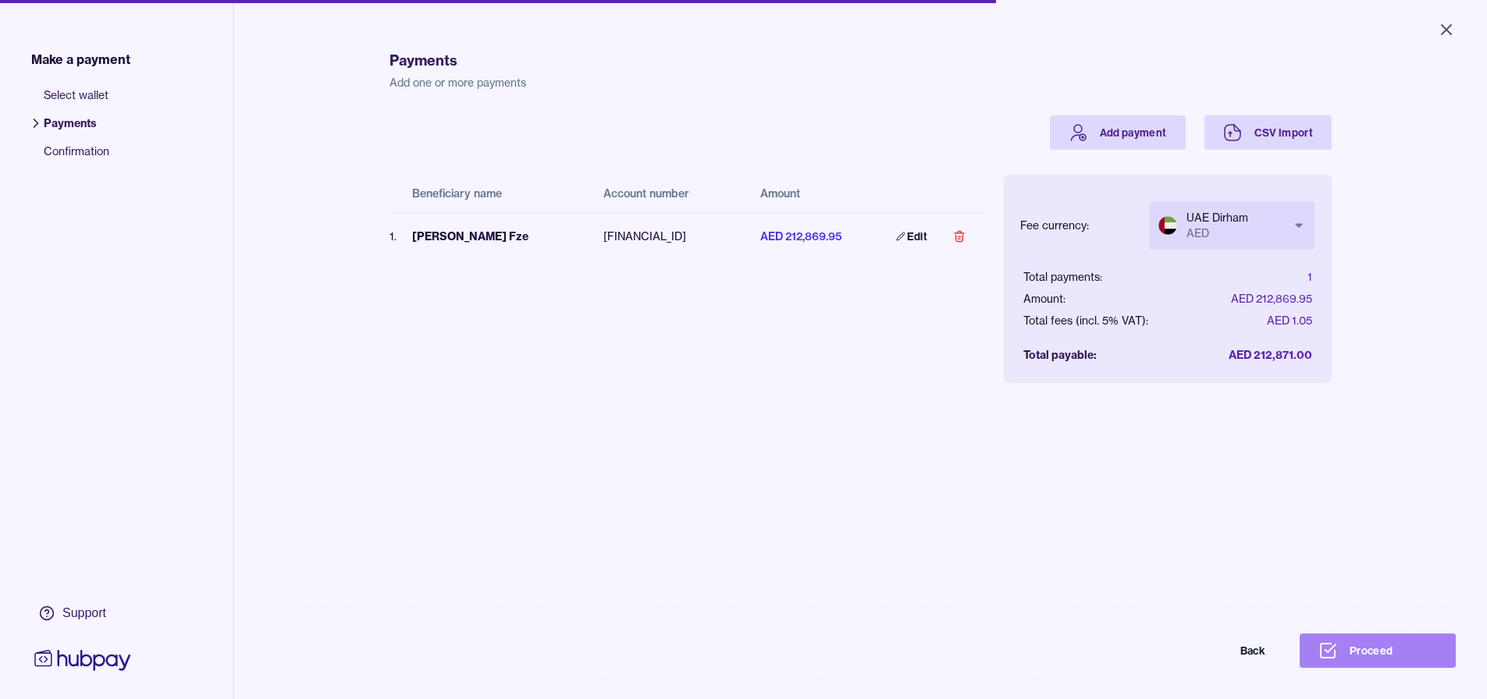
click at [1386, 666] on button "Proceed" at bounding box center [1378, 651] width 156 height 34
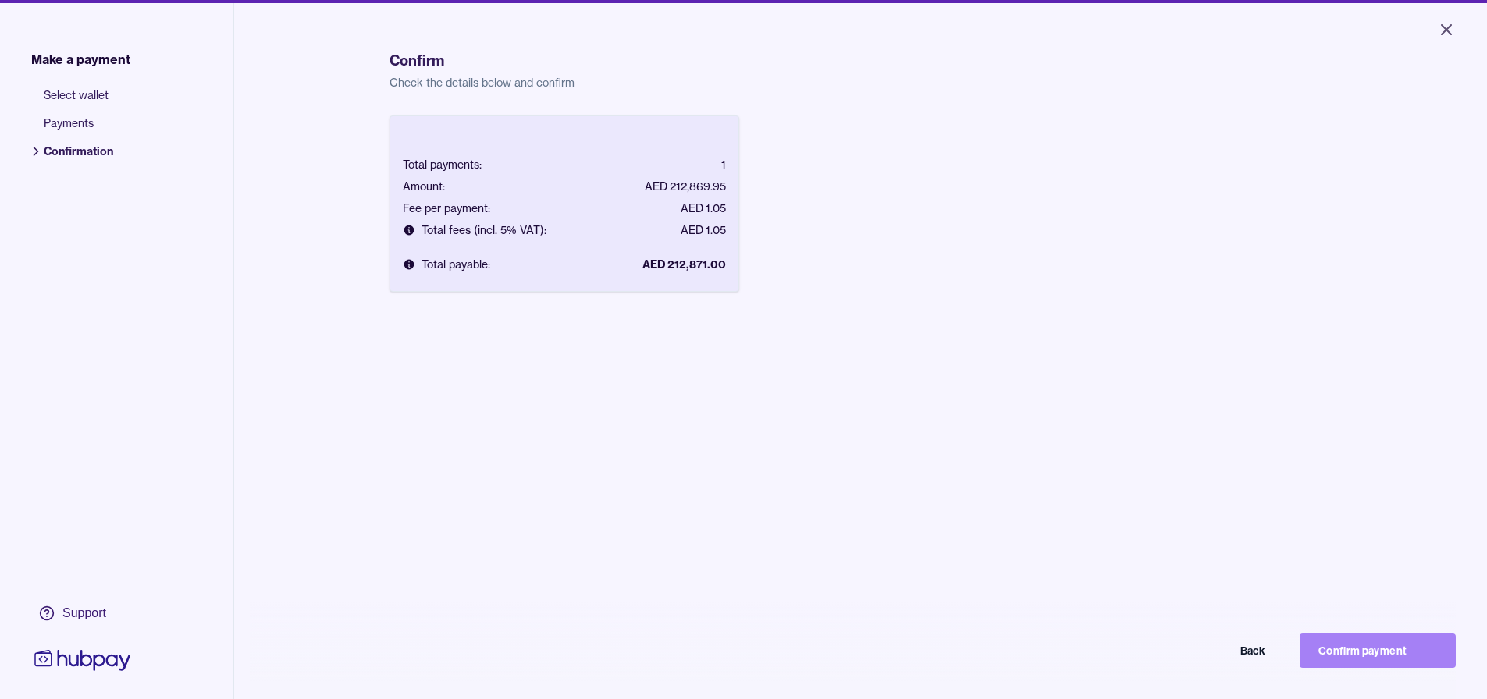
click at [1406, 668] on button "Confirm payment" at bounding box center [1378, 651] width 156 height 34
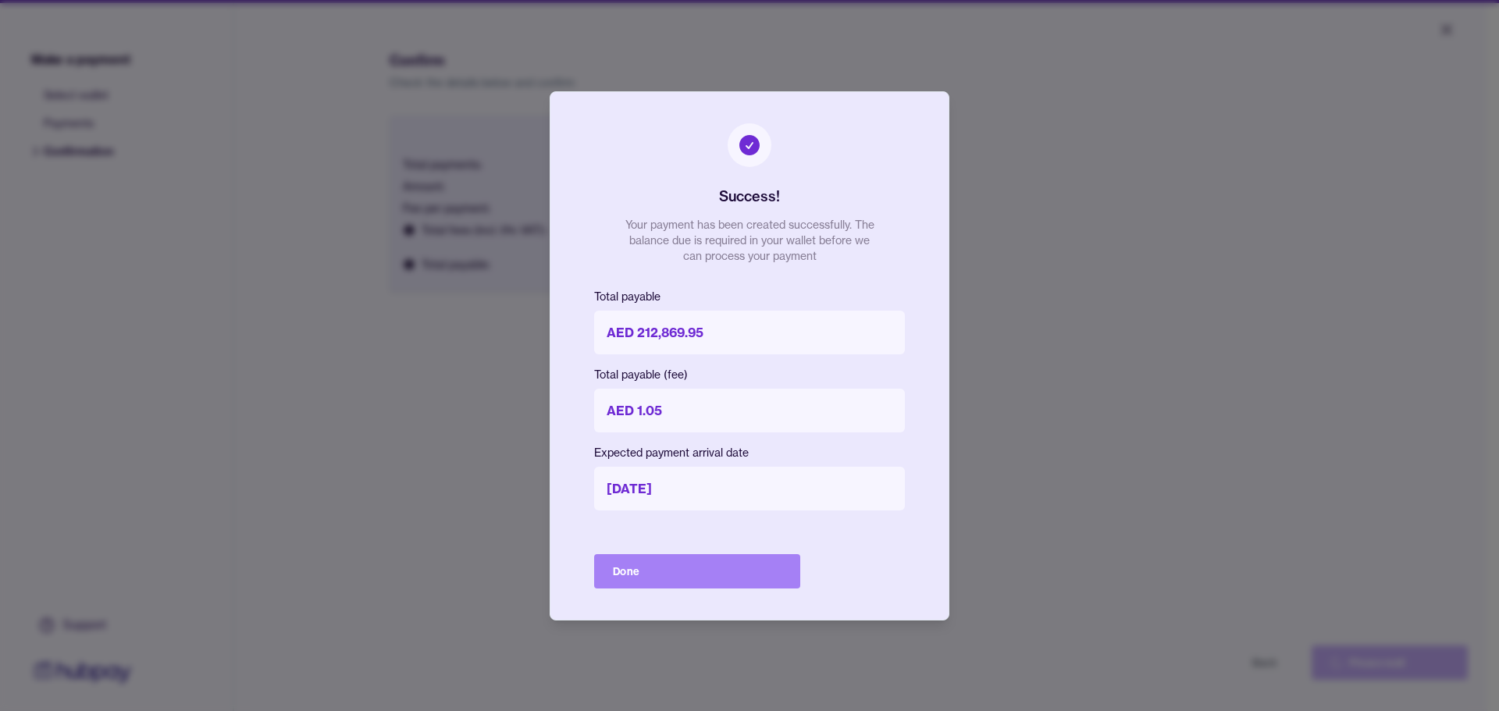
click at [745, 575] on button "Done" at bounding box center [697, 571] width 206 height 34
